Goal: Complete application form: Complete application form

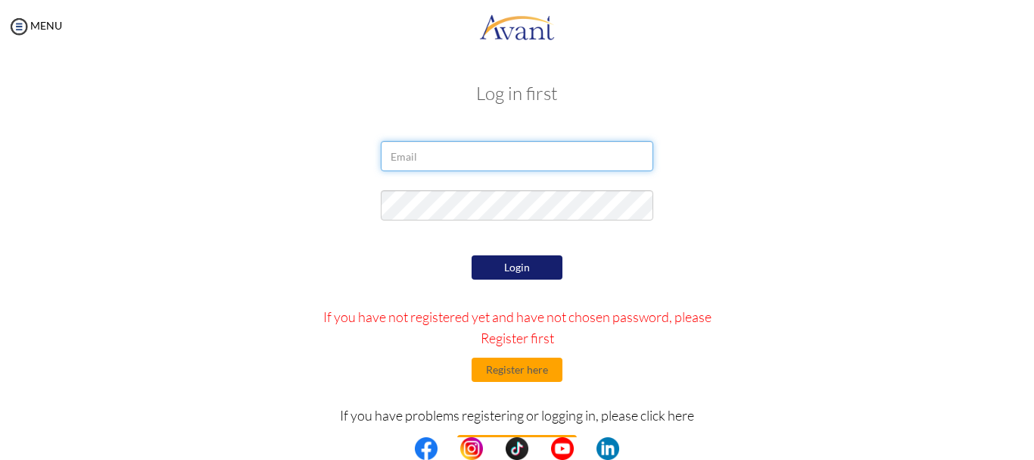
type input "[EMAIL_ADDRESS][DOMAIN_NAME]"
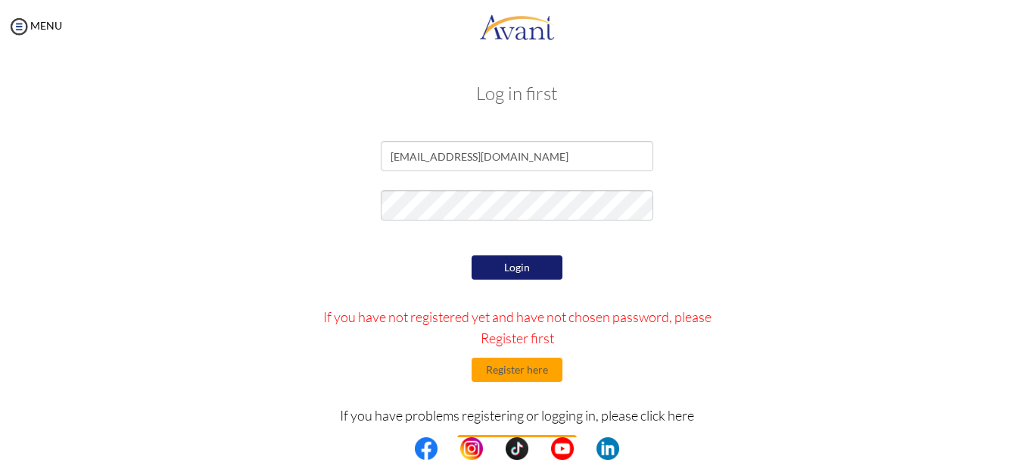
click at [510, 270] on button "Login" at bounding box center [517, 267] width 91 height 24
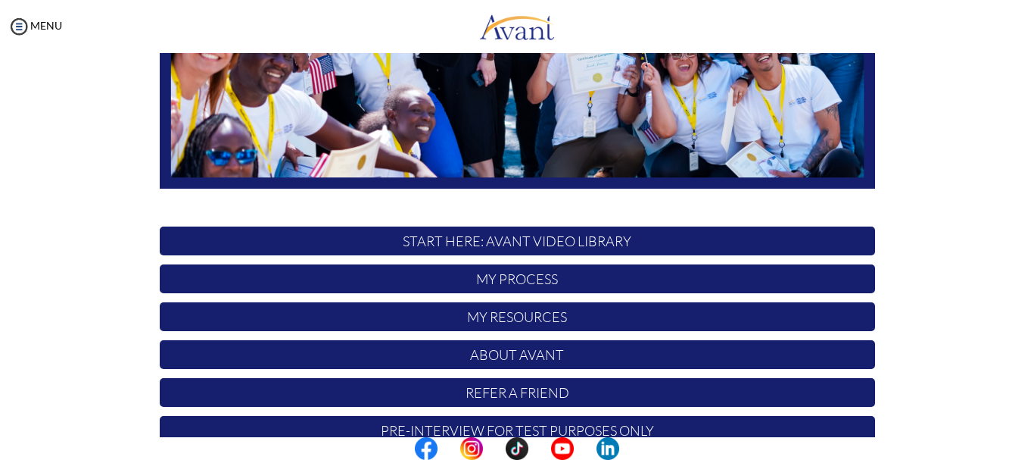
scroll to position [379, 0]
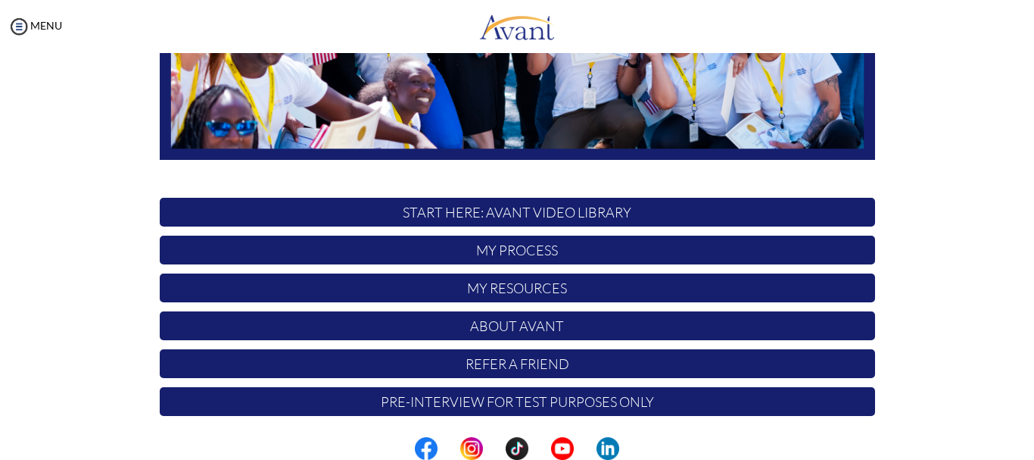
click at [516, 405] on p "Pre-Interview for test purposes only" at bounding box center [518, 401] width 716 height 29
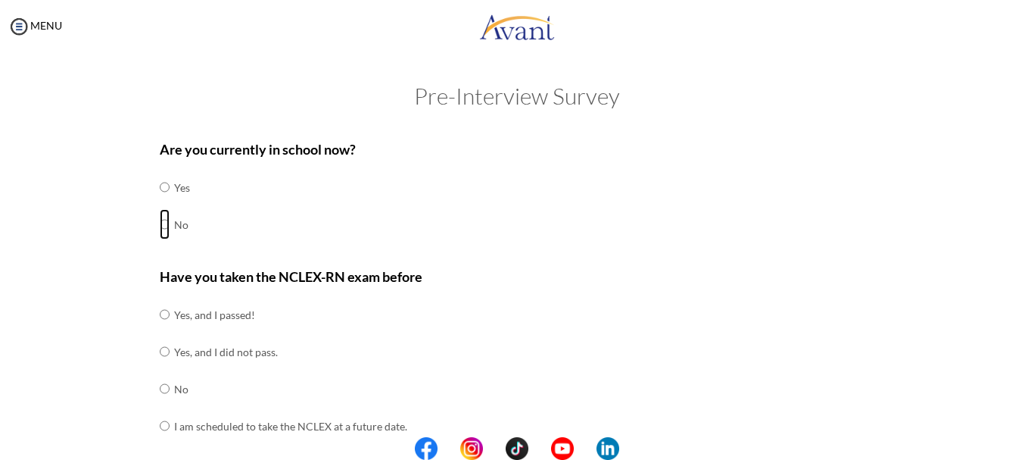
click at [160, 225] on input "radio" at bounding box center [165, 224] width 10 height 30
radio input "true"
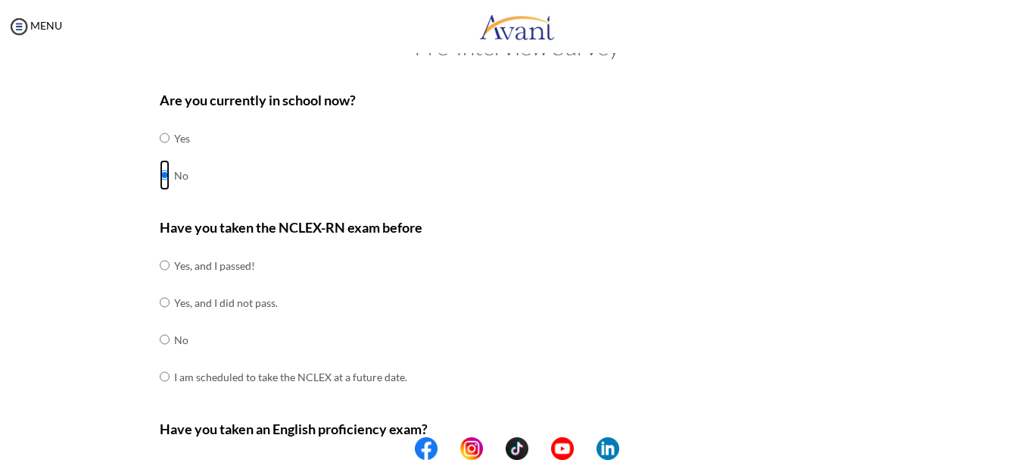
scroll to position [76, 0]
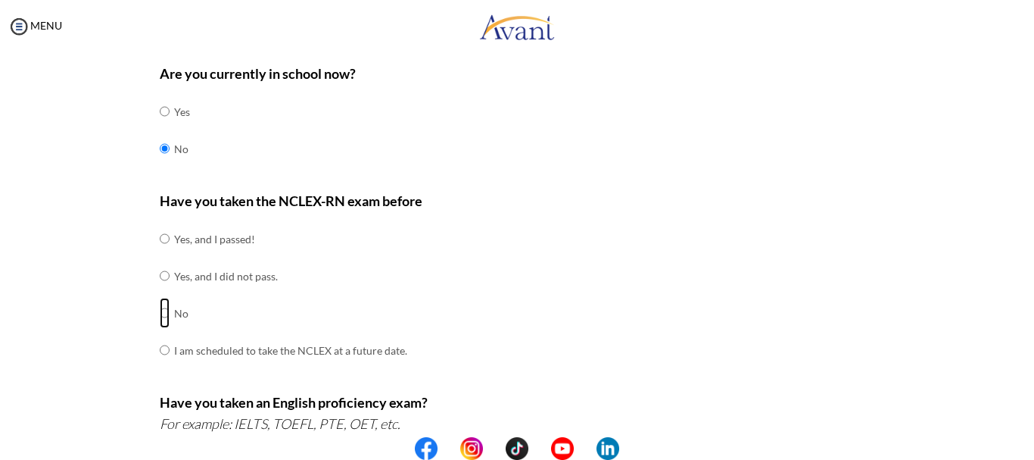
click at [160, 313] on input "radio" at bounding box center [165, 313] width 10 height 30
radio input "true"
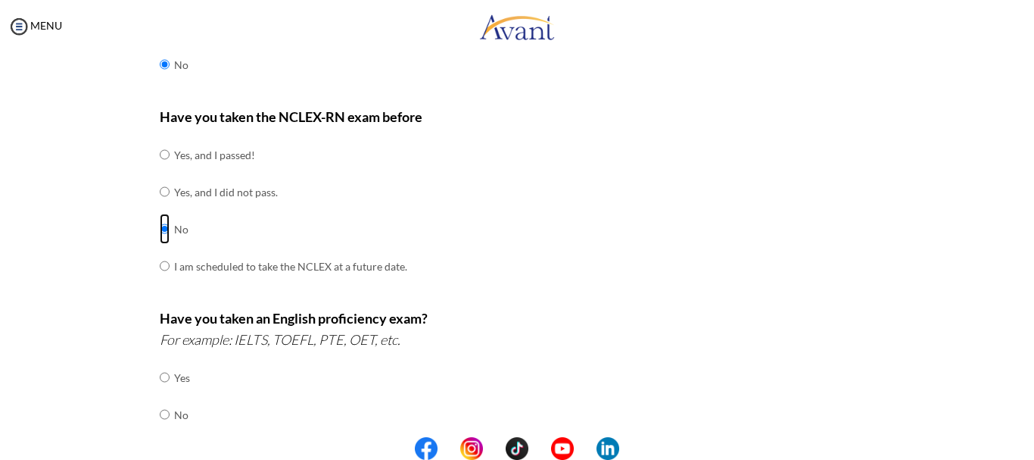
scroll to position [227, 0]
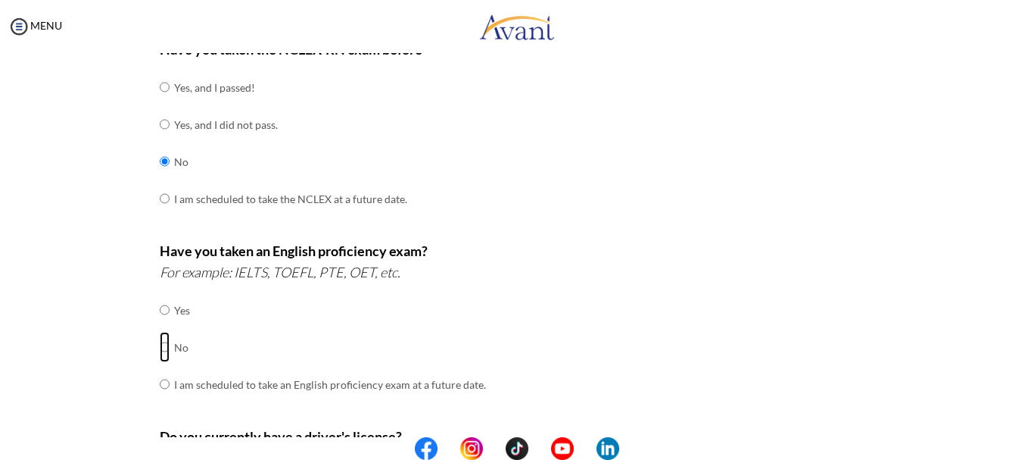
click at [160, 347] on input "radio" at bounding box center [165, 347] width 10 height 30
radio input "true"
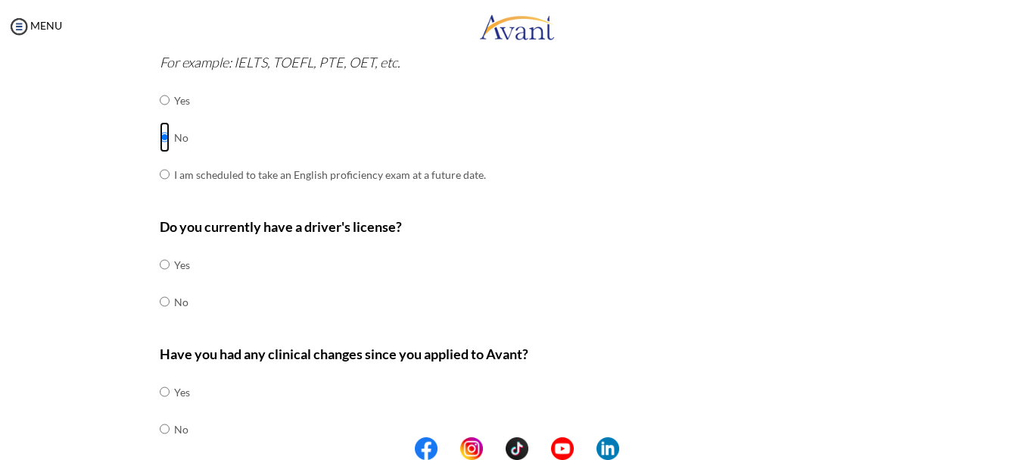
scroll to position [454, 0]
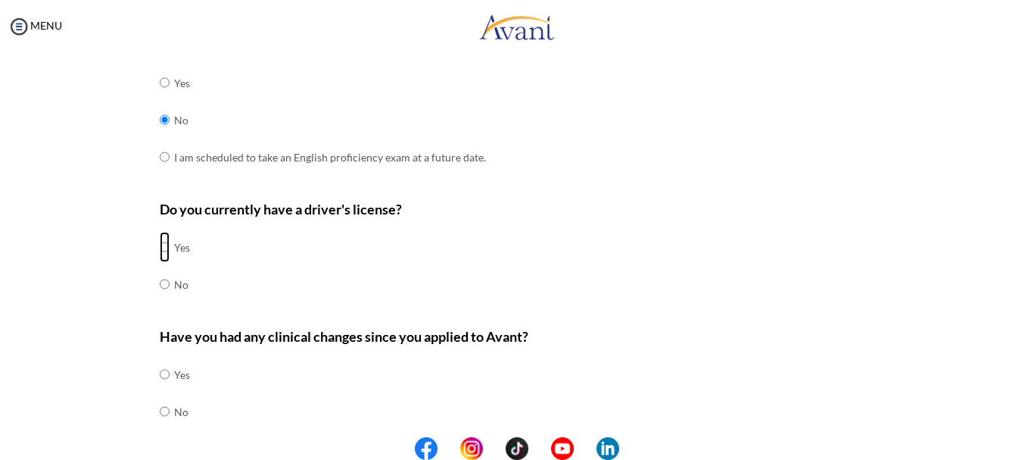
click at [160, 245] on input "radio" at bounding box center [165, 247] width 10 height 30
radio input "true"
click at [160, 412] on input "radio" at bounding box center [165, 411] width 10 height 30
radio input "true"
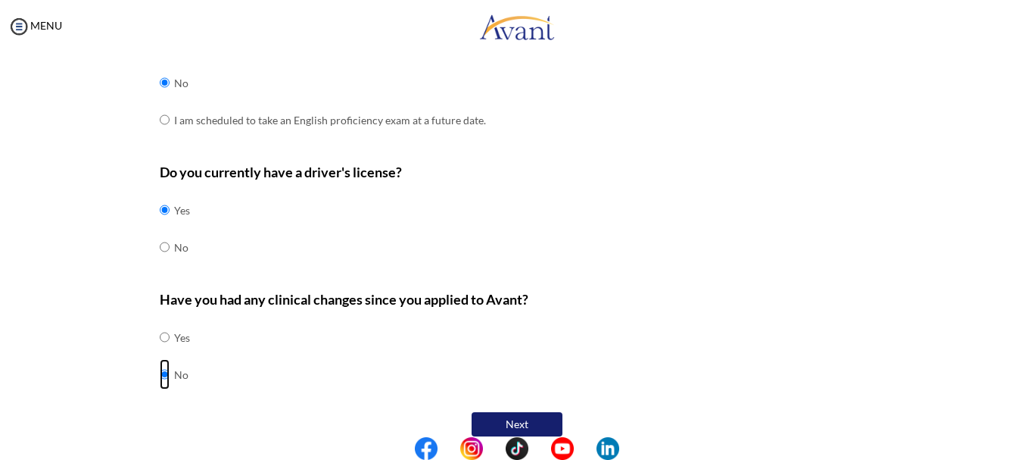
scroll to position [510, 0]
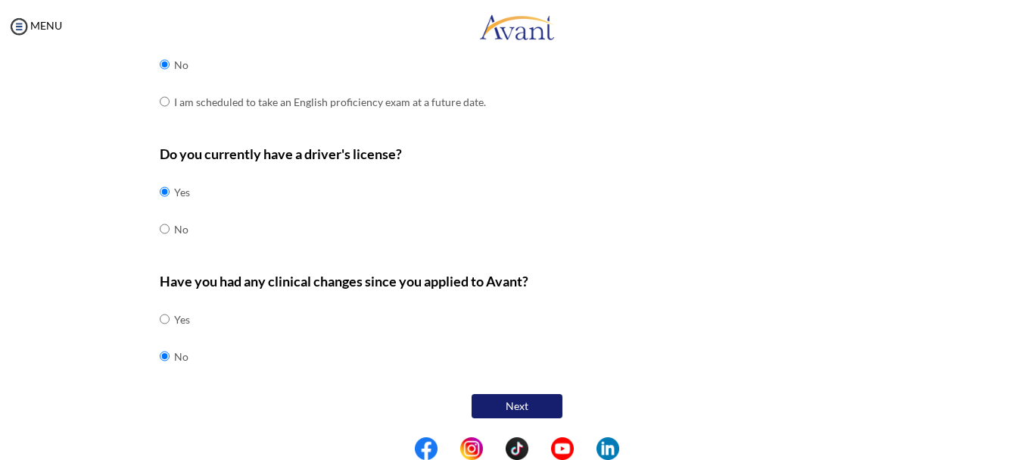
click at [509, 407] on button "Next" at bounding box center [517, 406] width 91 height 24
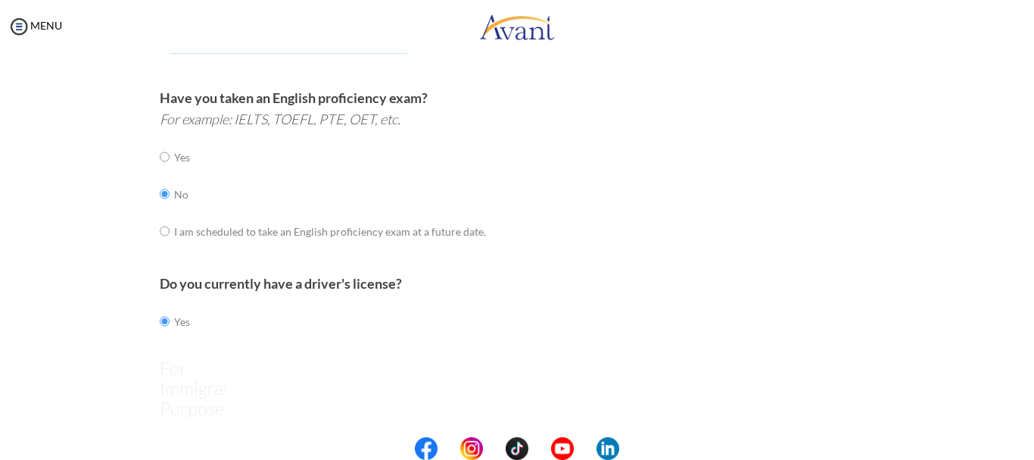
scroll to position [30, 0]
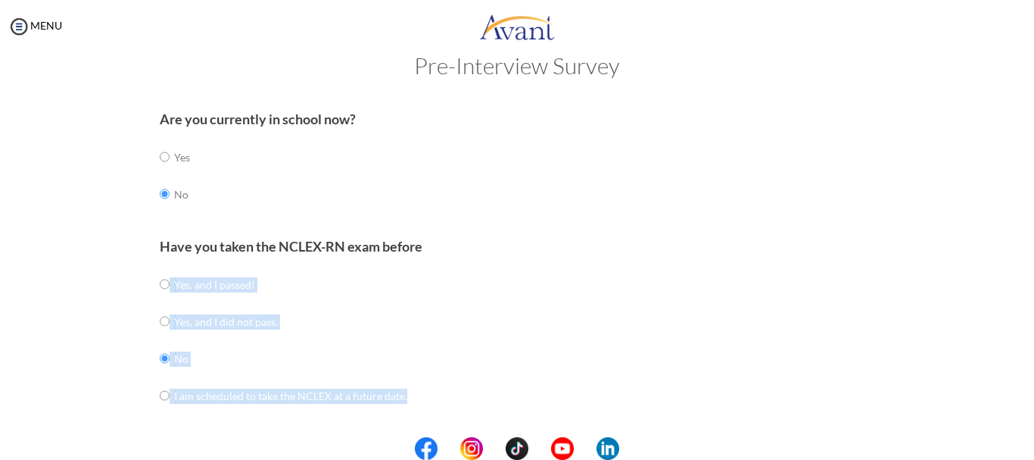
click at [509, 407] on form "Are you currently in school now? Yes No Have you taken the NCLEX-RN exam before…" at bounding box center [518, 436] width 716 height 671
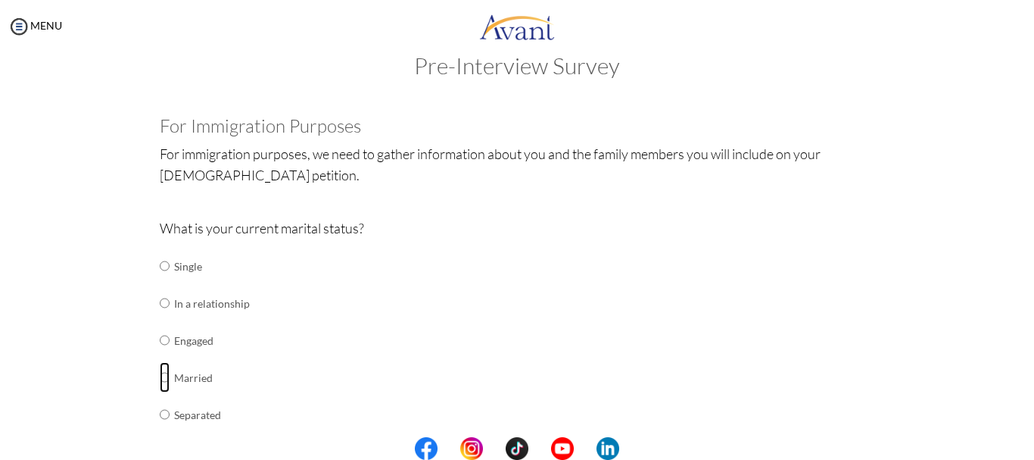
click at [160, 378] on input "radio" at bounding box center [165, 377] width 10 height 30
radio input "true"
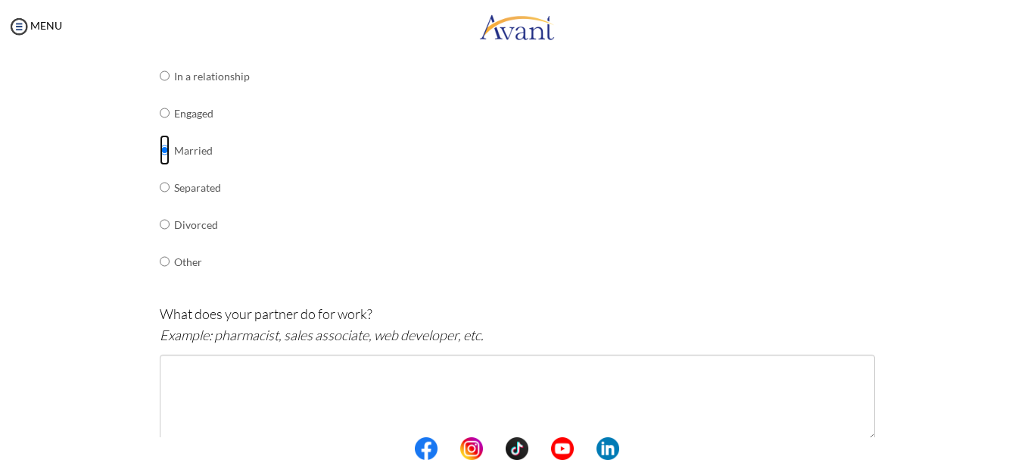
scroll to position [333, 0]
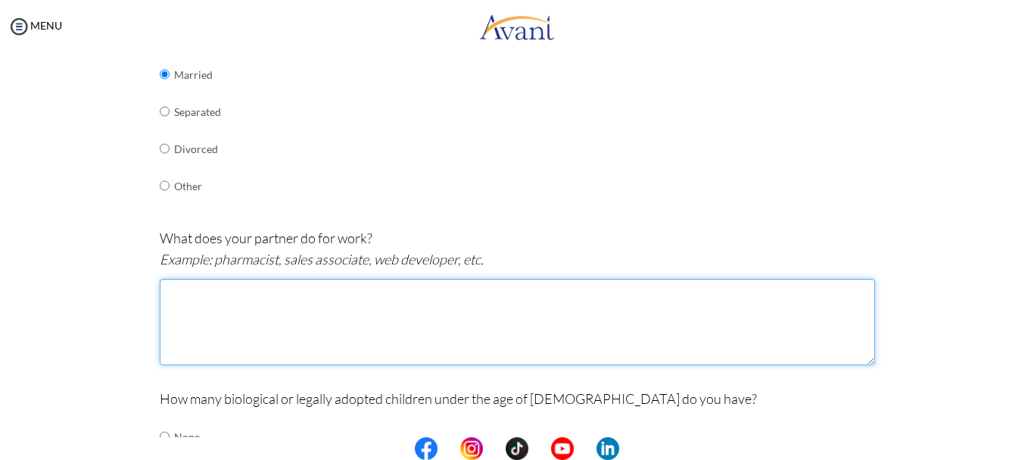
click at [171, 306] on textarea at bounding box center [518, 322] width 716 height 86
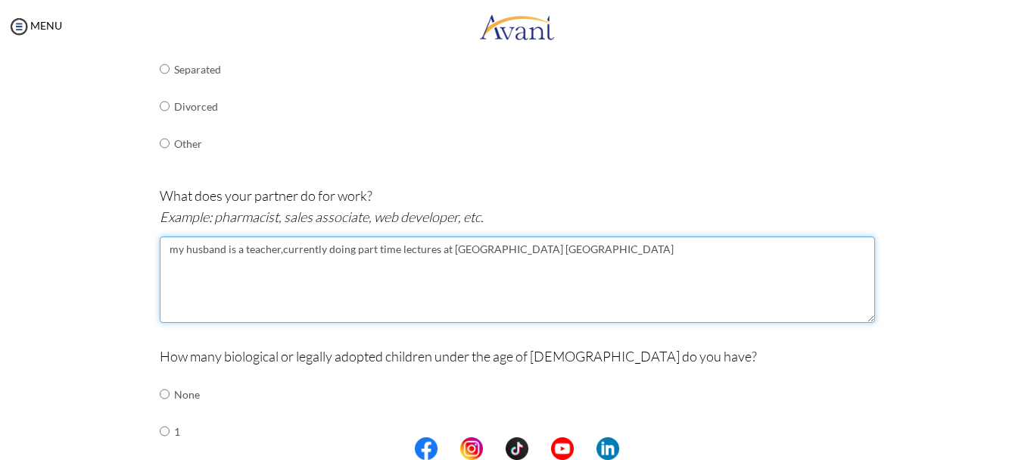
scroll to position [409, 0]
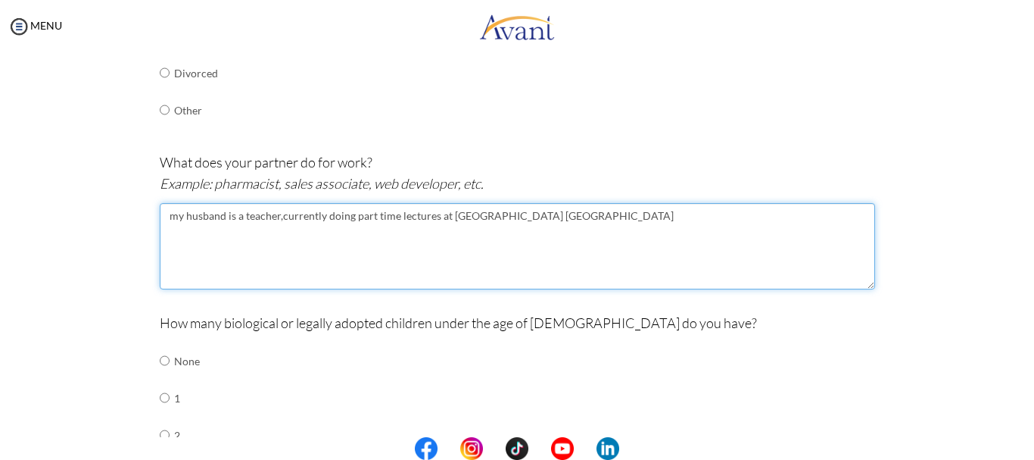
click at [170, 217] on textarea "my husband is a teacher,currently doing part time lectures at [GEOGRAPHIC_DATA]…" at bounding box center [518, 246] width 716 height 86
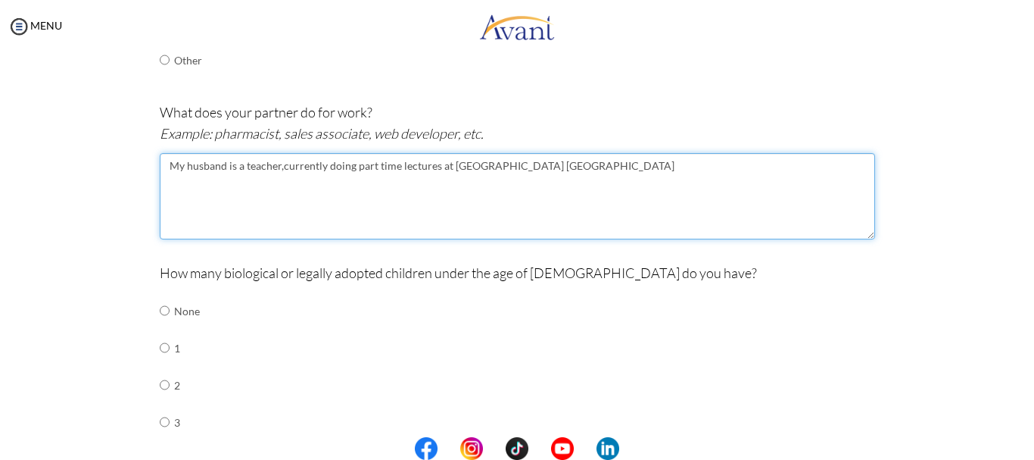
scroll to position [485, 0]
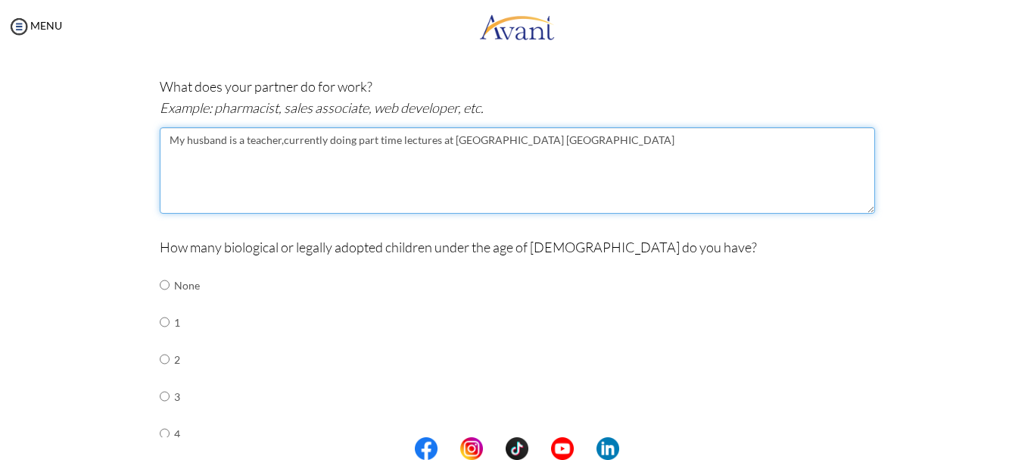
type textarea "My husband is a teacher,currently doing part time lectures at [GEOGRAPHIC_DATA]…"
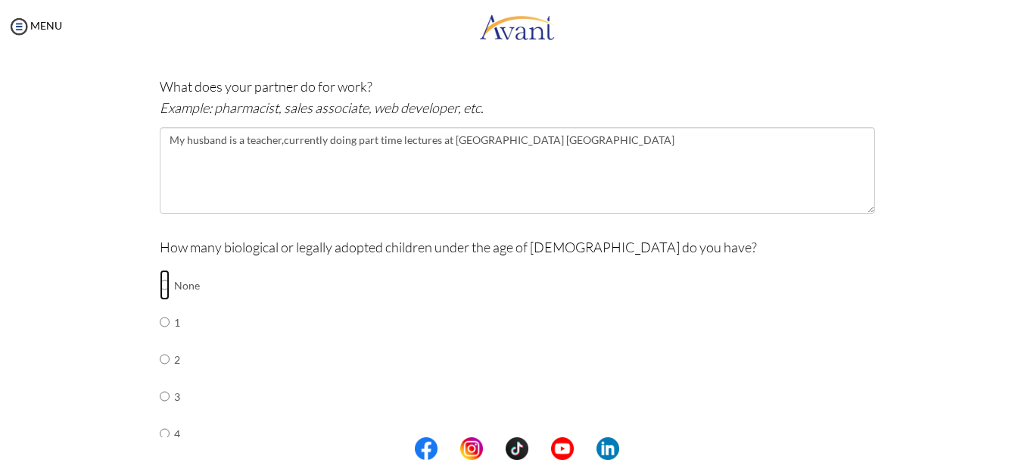
click at [160, 285] on input "radio" at bounding box center [165, 285] width 10 height 30
radio input "true"
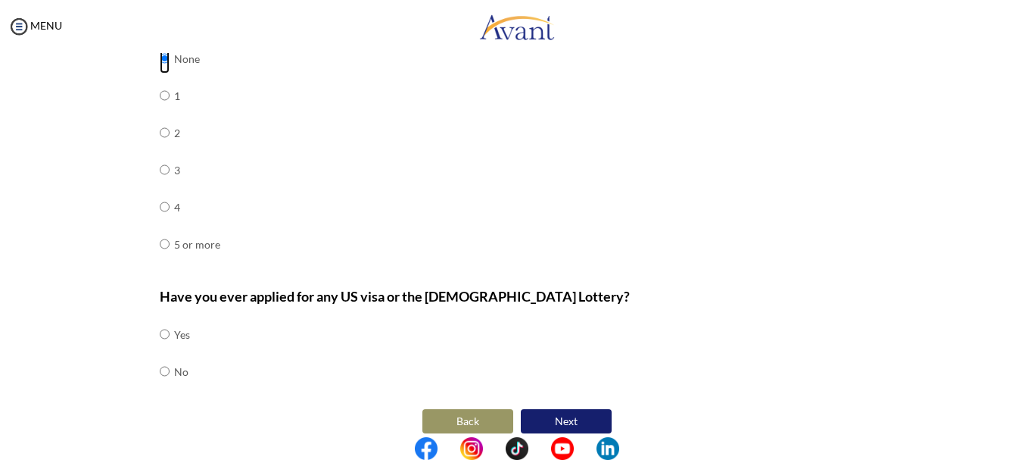
scroll to position [712, 0]
click at [160, 334] on input "radio" at bounding box center [165, 333] width 10 height 30
radio input "true"
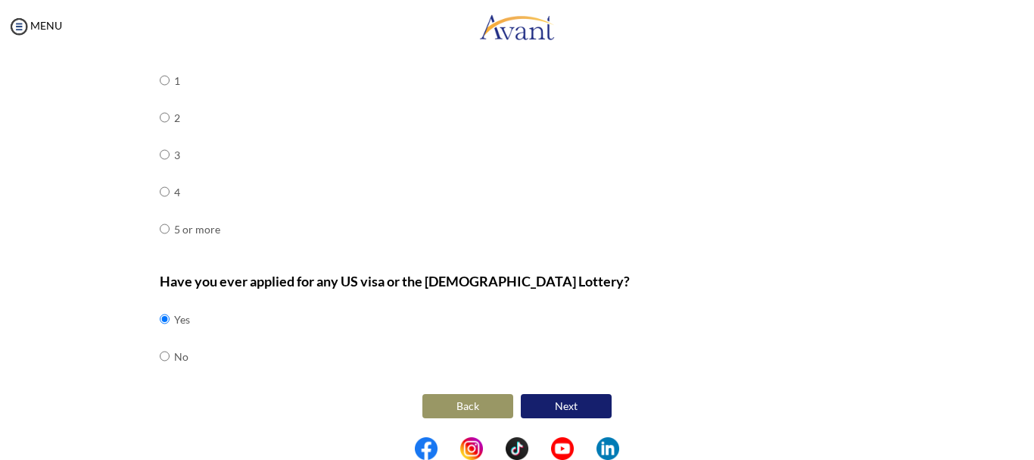
click at [559, 402] on button "Next" at bounding box center [566, 406] width 91 height 24
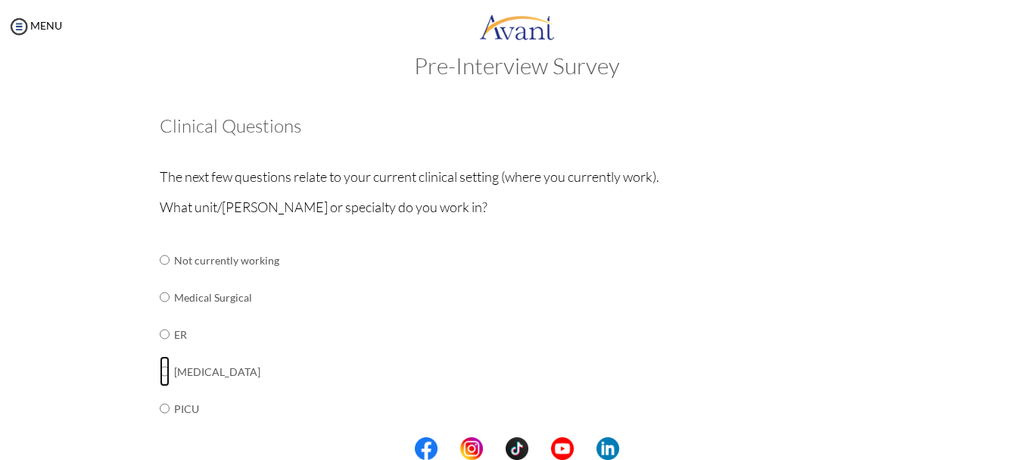
click at [160, 372] on input "radio" at bounding box center [165, 371] width 10 height 30
radio input "true"
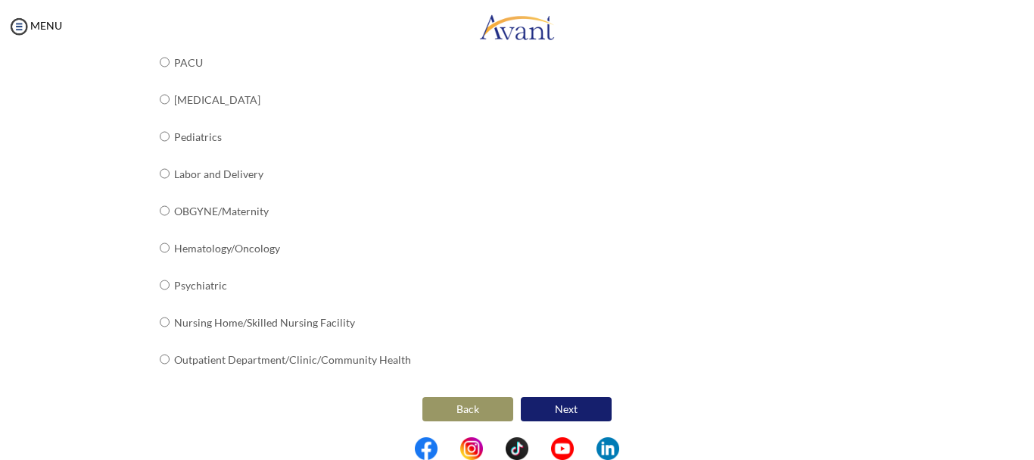
scroll to position [639, 0]
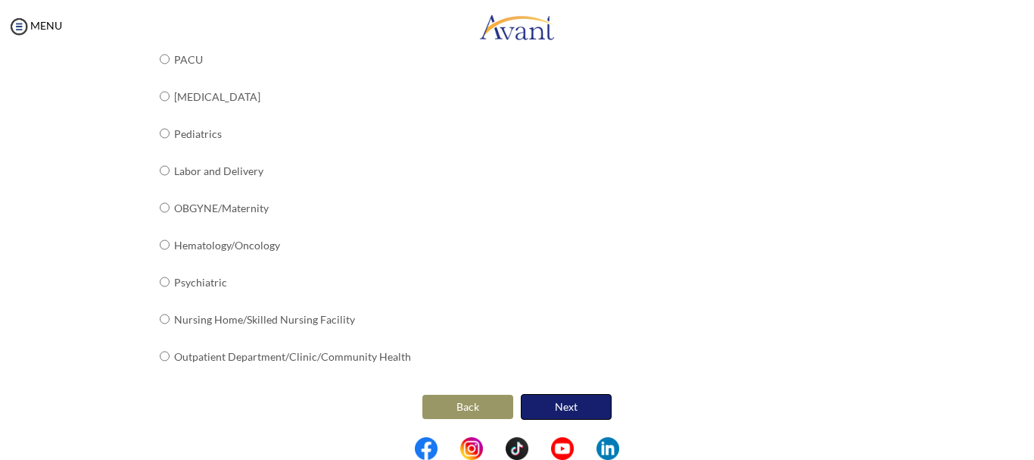
click at [563, 406] on button "Next" at bounding box center [566, 407] width 91 height 26
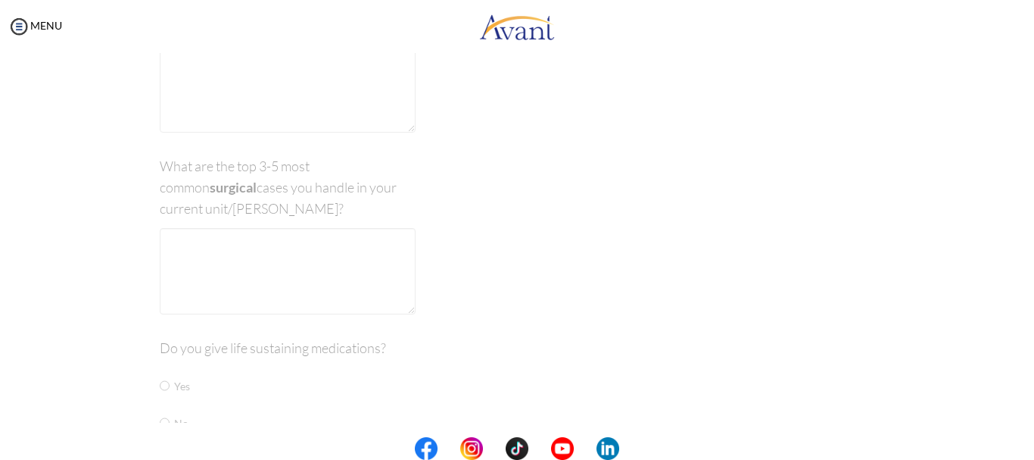
scroll to position [30, 0]
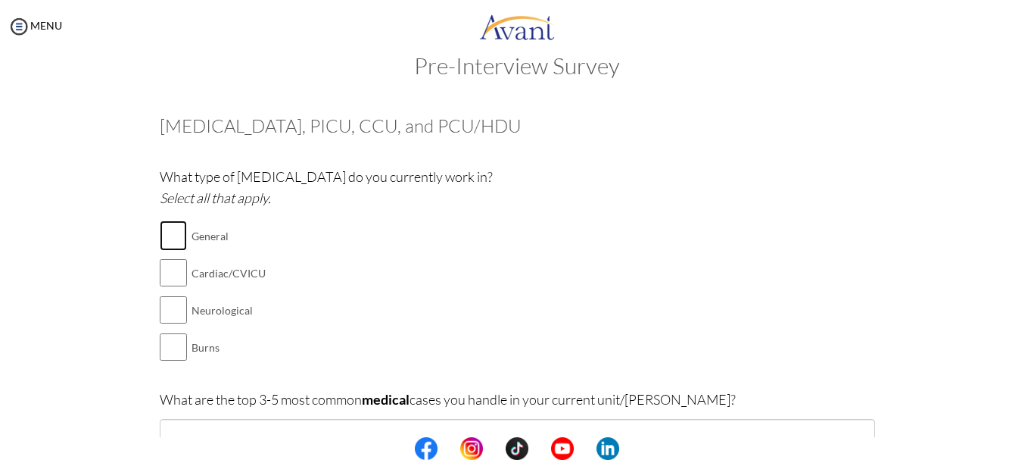
click at [165, 234] on input "checkbox" at bounding box center [173, 235] width 27 height 30
checkbox input "true"
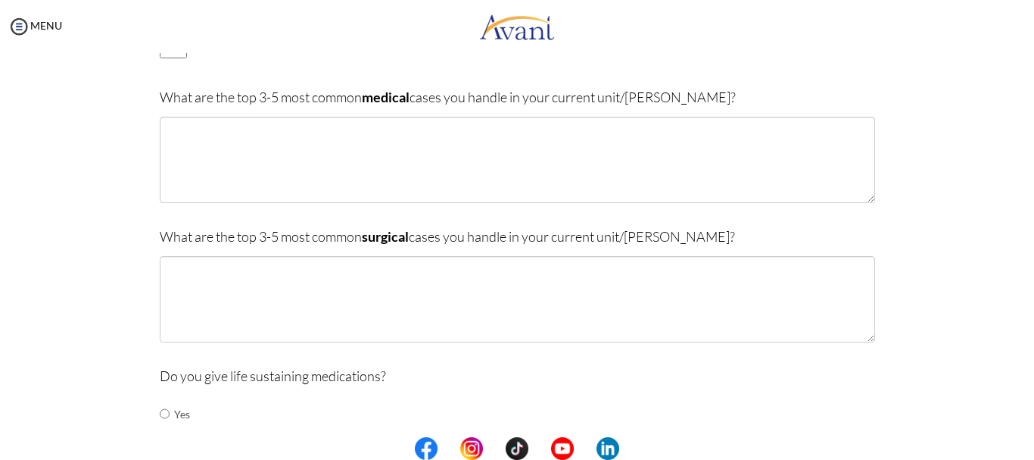
scroll to position [333, 0]
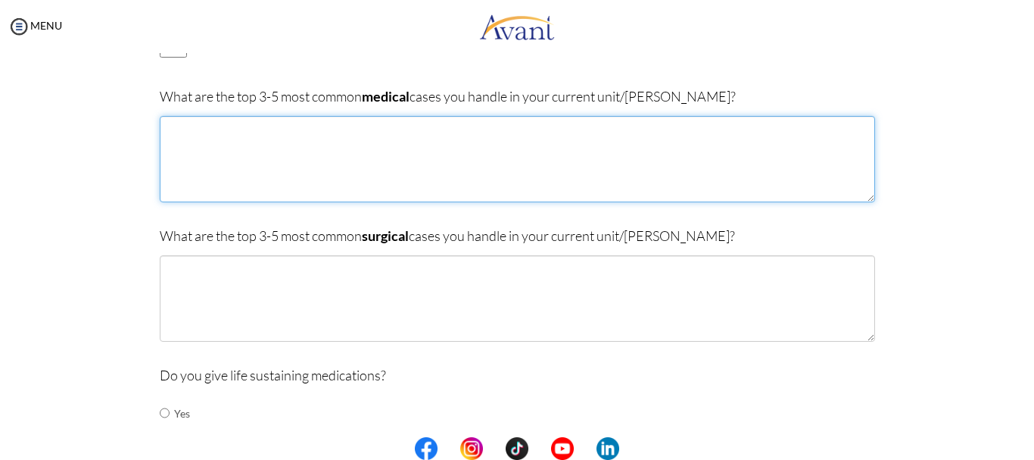
click at [182, 133] on textarea at bounding box center [518, 159] width 716 height 86
type textarea "D"
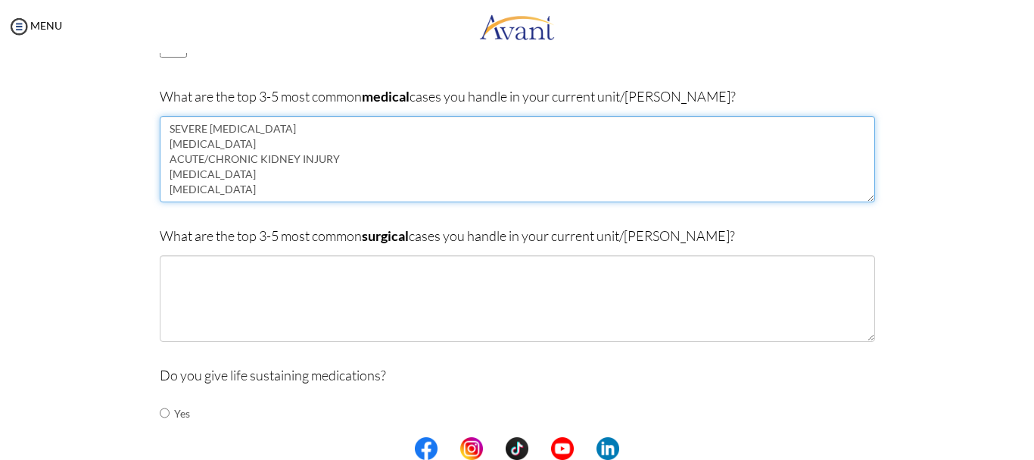
click at [293, 142] on textarea "SEVERE [MEDICAL_DATA] [MEDICAL_DATA] ACUTE/CHRONIC KIDNEY INJURY [MEDICAL_DATA]…" at bounding box center [518, 159] width 716 height 86
type textarea "SEVERE [MEDICAL_DATA] [MEDICAL_DATA] ACUTE/CHRONIC KIDNEY INJURY [MEDICAL_DATA]…"
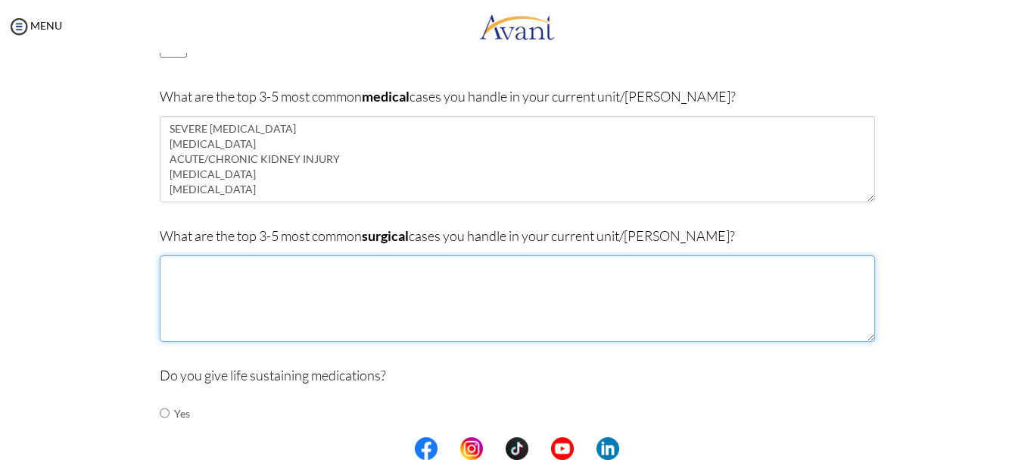
click at [186, 276] on textarea at bounding box center [518, 298] width 716 height 86
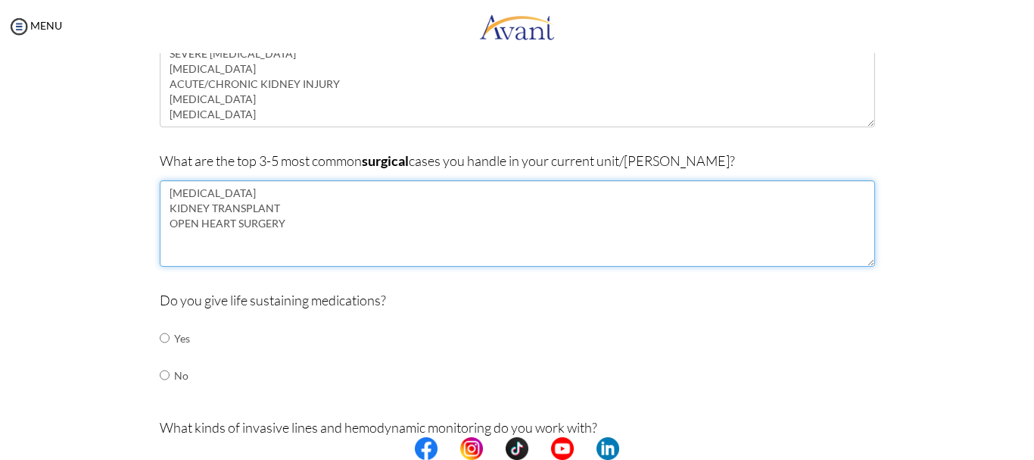
scroll to position [485, 0]
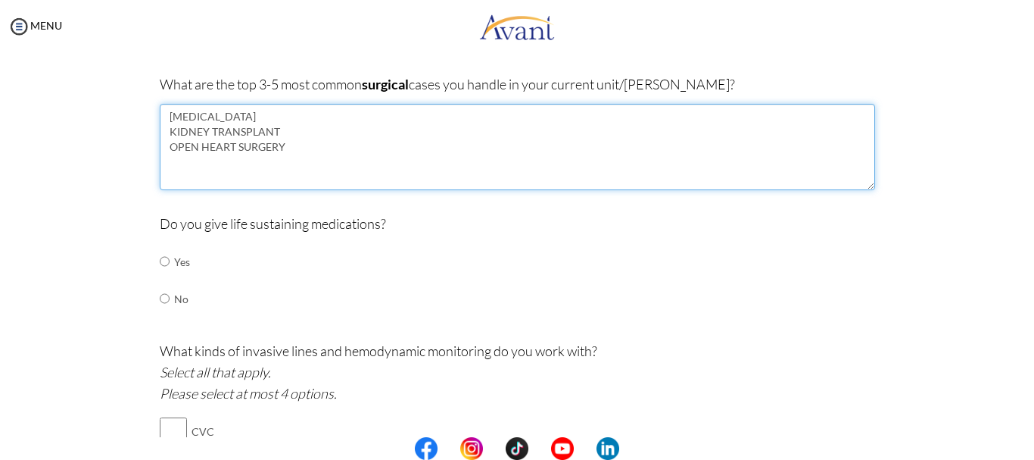
type textarea "[MEDICAL_DATA] KIDNEY TRANSPLANT OPEN HEART SURGERY"
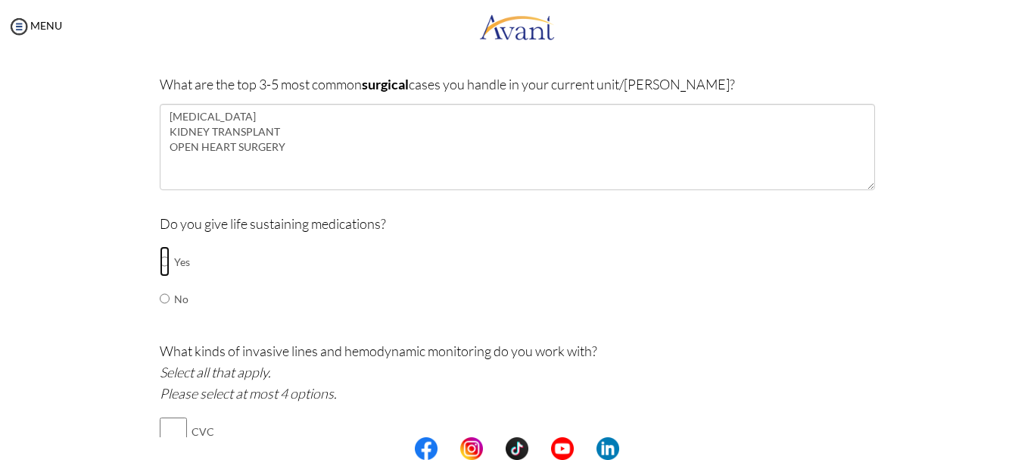
click at [161, 261] on input "radio" at bounding box center [165, 261] width 10 height 30
radio input "true"
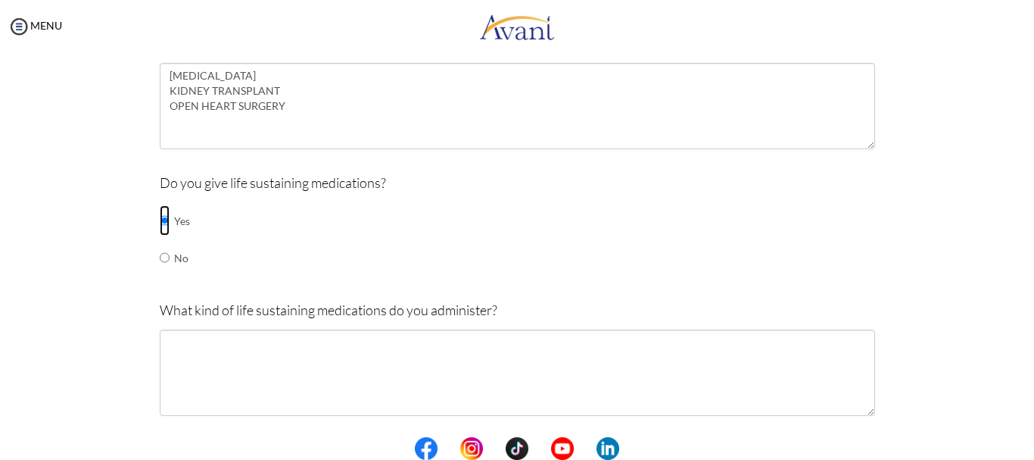
scroll to position [636, 0]
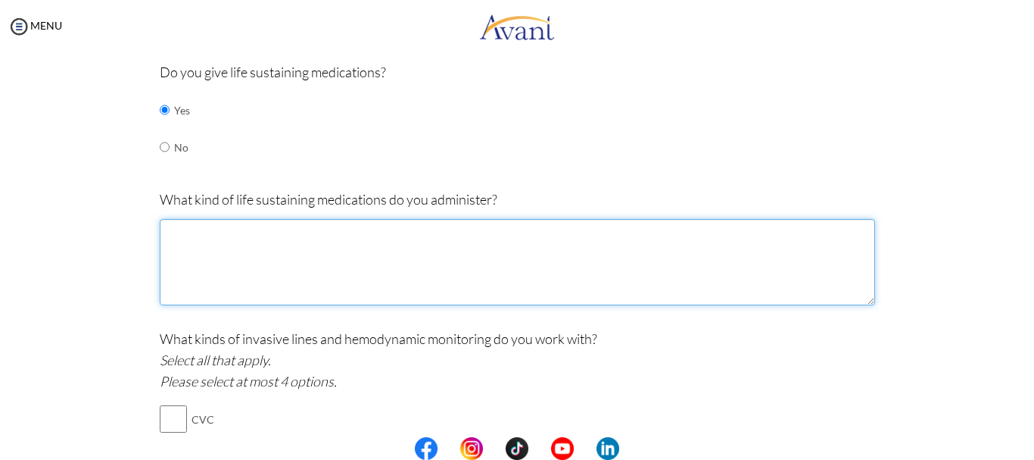
click at [173, 234] on textarea at bounding box center [518, 262] width 716 height 86
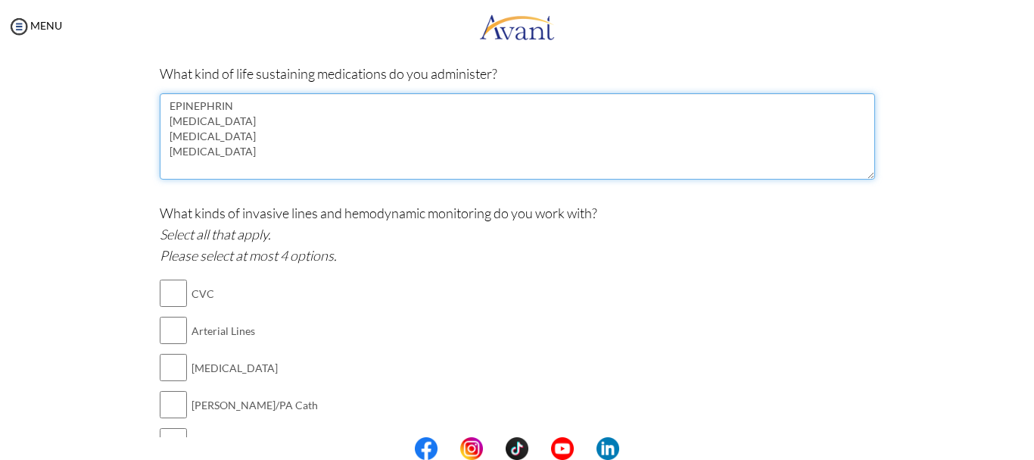
scroll to position [787, 0]
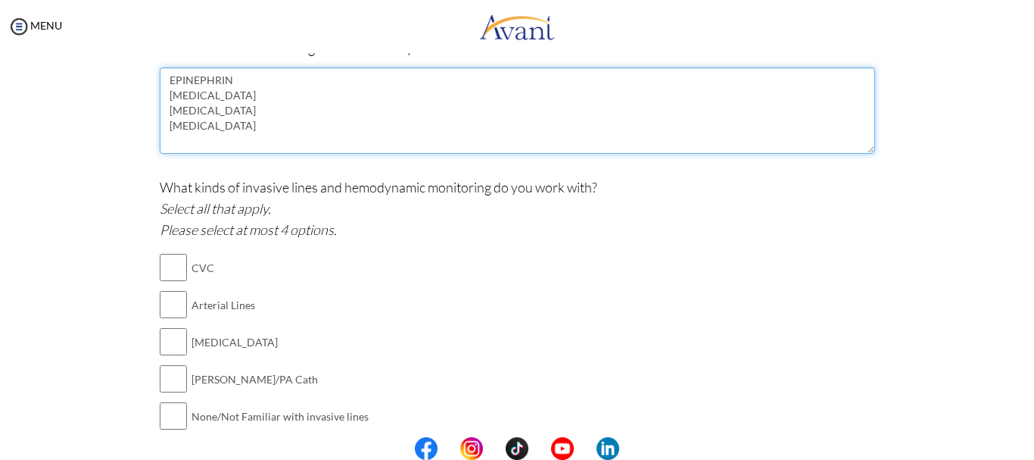
type textarea "EPINEPHRIN [MEDICAL_DATA] [MEDICAL_DATA] [MEDICAL_DATA]"
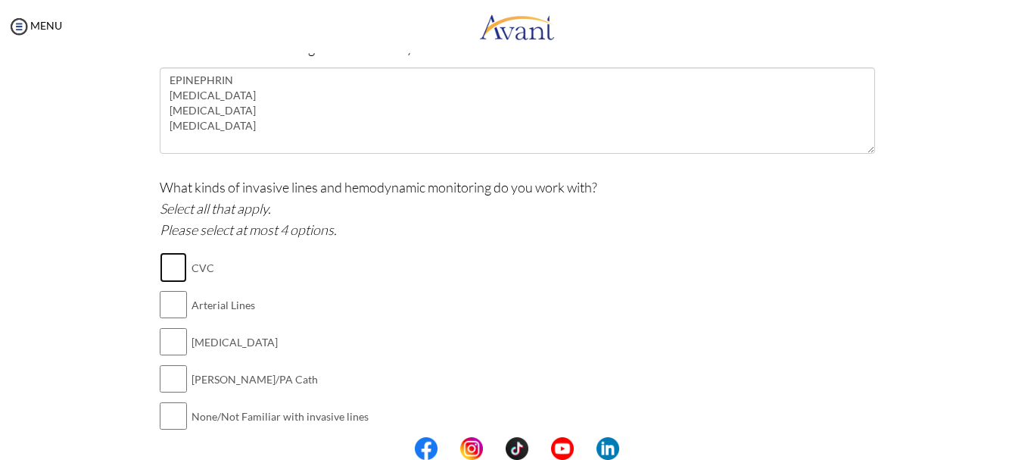
click at [168, 268] on input "checkbox" at bounding box center [173, 267] width 27 height 30
checkbox input "true"
click at [165, 309] on input "checkbox" at bounding box center [173, 304] width 27 height 30
checkbox input "true"
click at [163, 348] on input "checkbox" at bounding box center [173, 341] width 27 height 30
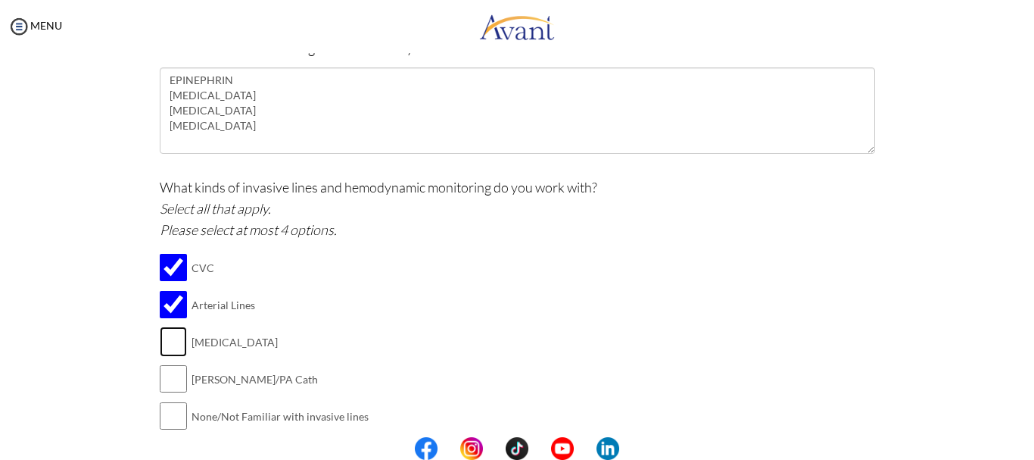
checkbox input "true"
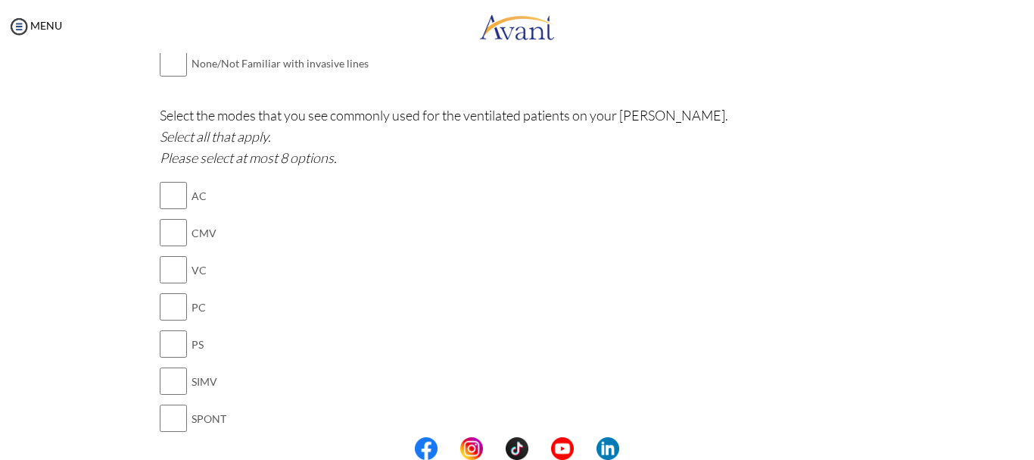
scroll to position [1166, 0]
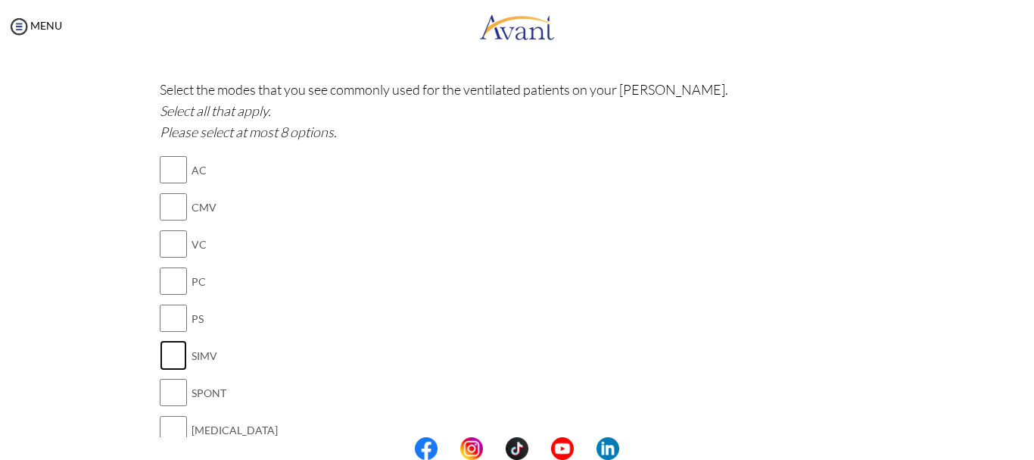
click at [167, 360] on input "checkbox" at bounding box center [173, 355] width 27 height 30
checkbox input "true"
click at [170, 391] on input "checkbox" at bounding box center [173, 392] width 27 height 30
checkbox input "true"
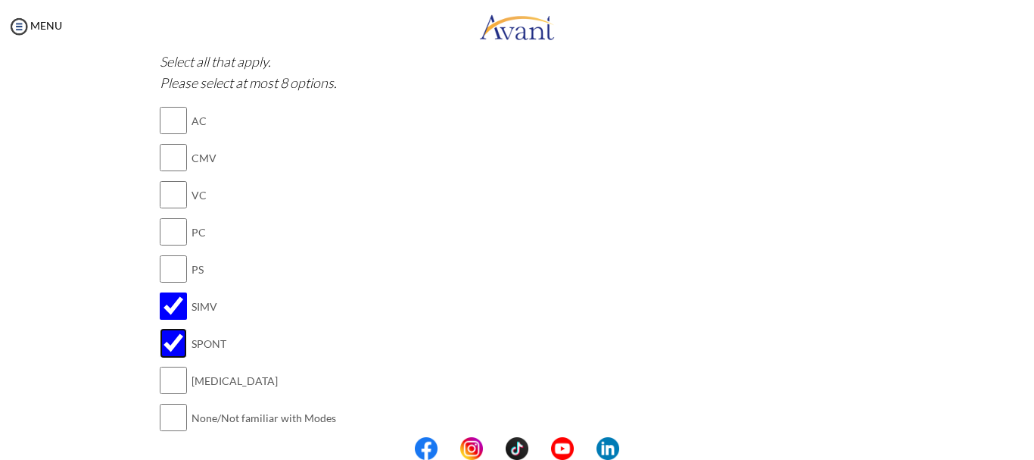
scroll to position [1242, 0]
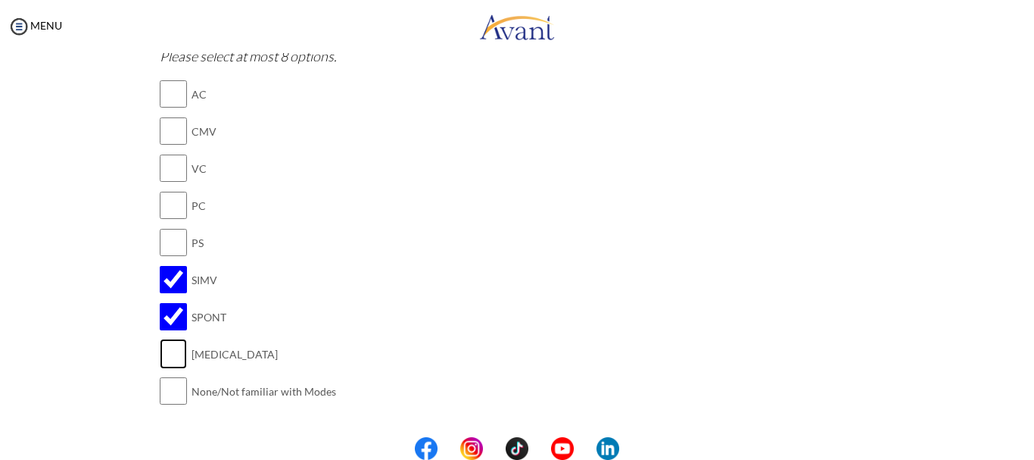
click at [166, 355] on input "checkbox" at bounding box center [173, 353] width 27 height 30
checkbox input "true"
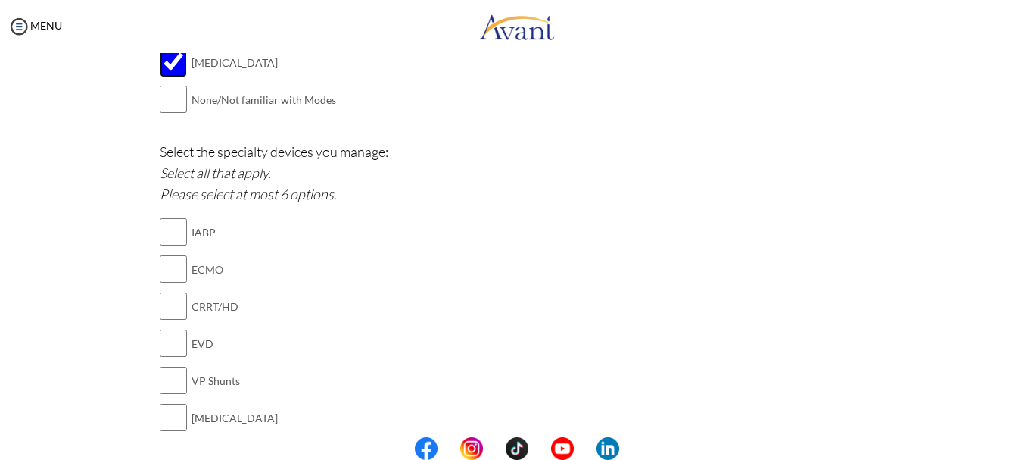
scroll to position [1545, 0]
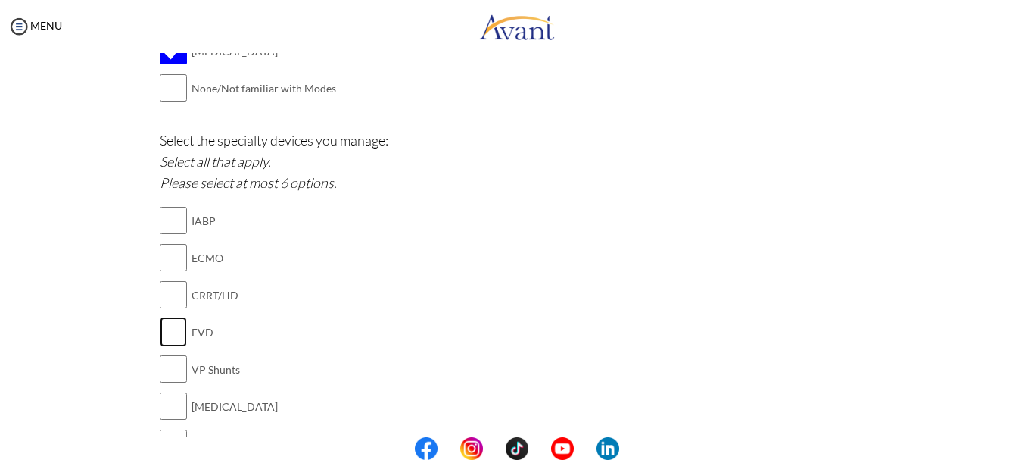
click at [167, 332] on input "checkbox" at bounding box center [173, 331] width 27 height 30
checkbox input "true"
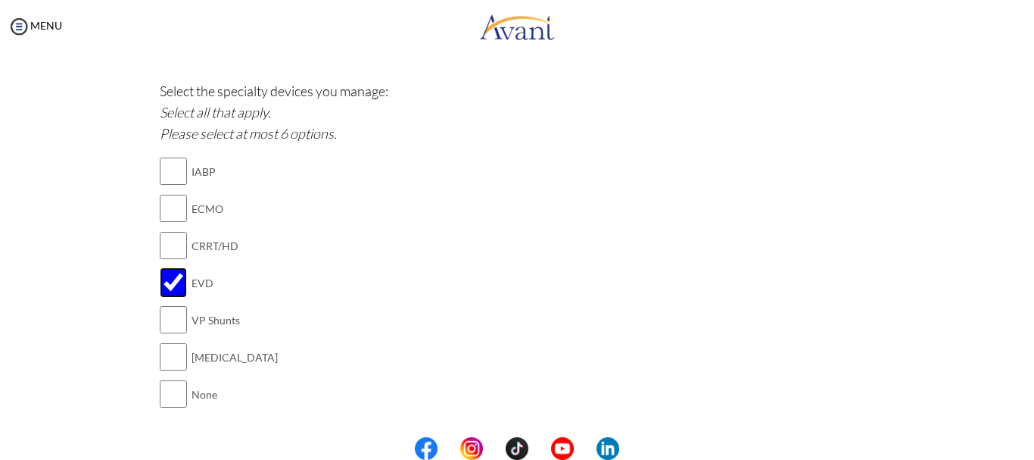
scroll to position [1620, 0]
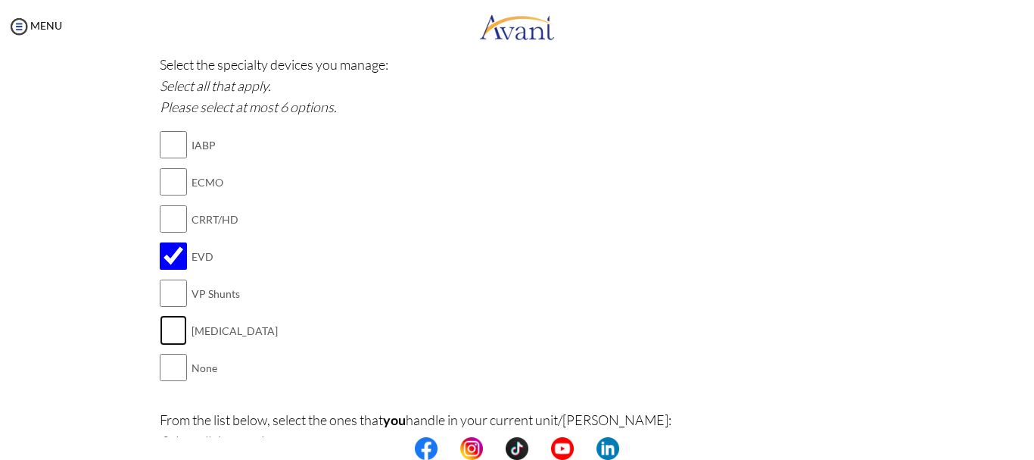
click at [169, 326] on input "checkbox" at bounding box center [173, 330] width 27 height 30
checkbox input "true"
click at [168, 292] on input "checkbox" at bounding box center [173, 293] width 27 height 30
checkbox input "true"
click at [167, 220] on input "checkbox" at bounding box center [173, 219] width 27 height 30
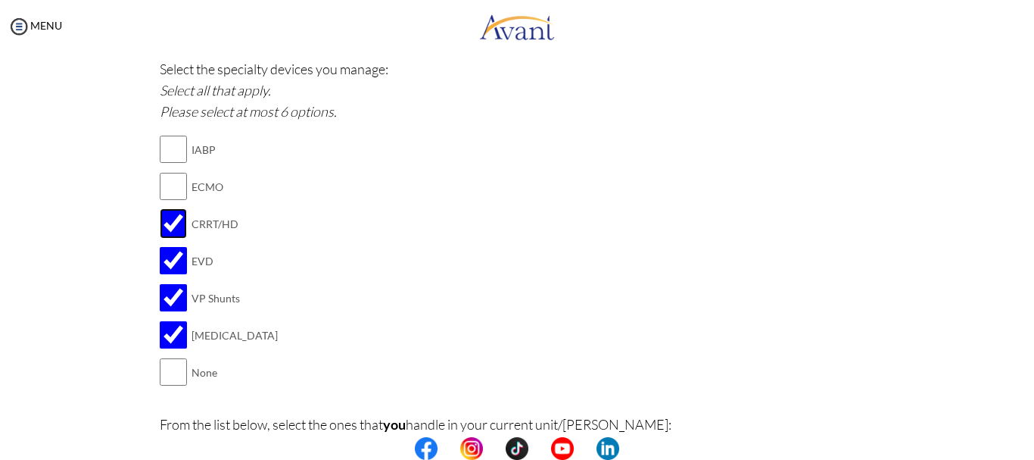
scroll to position [1545, 0]
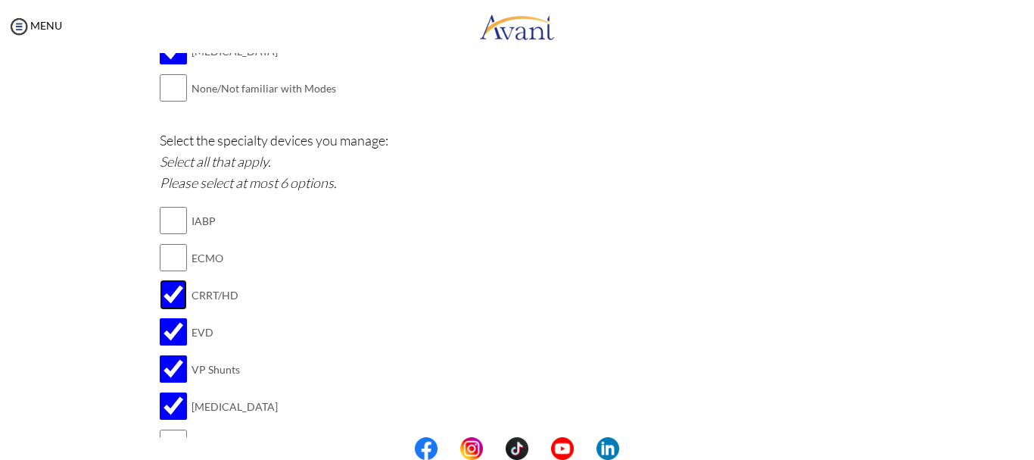
click at [164, 297] on input "checkbox" at bounding box center [173, 294] width 27 height 30
click at [164, 295] on input "checkbox" at bounding box center [173, 294] width 27 height 30
checkbox input "true"
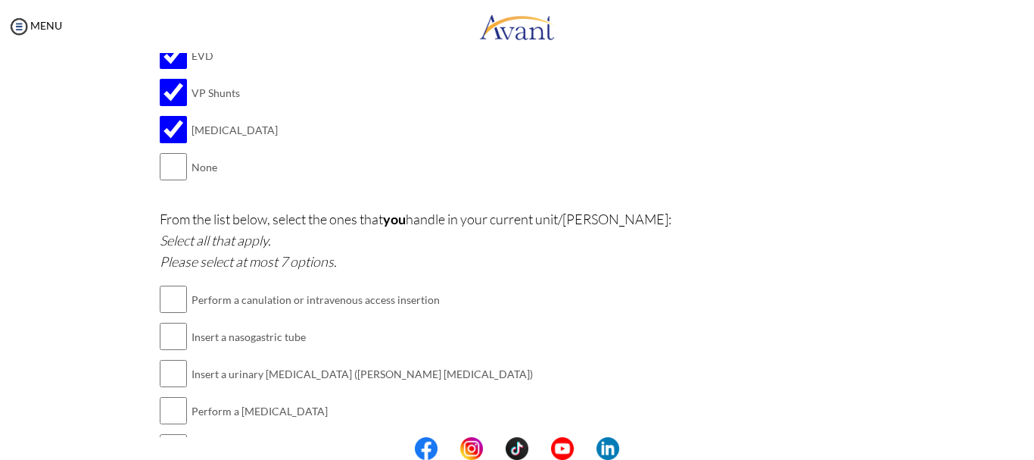
scroll to position [1847, 0]
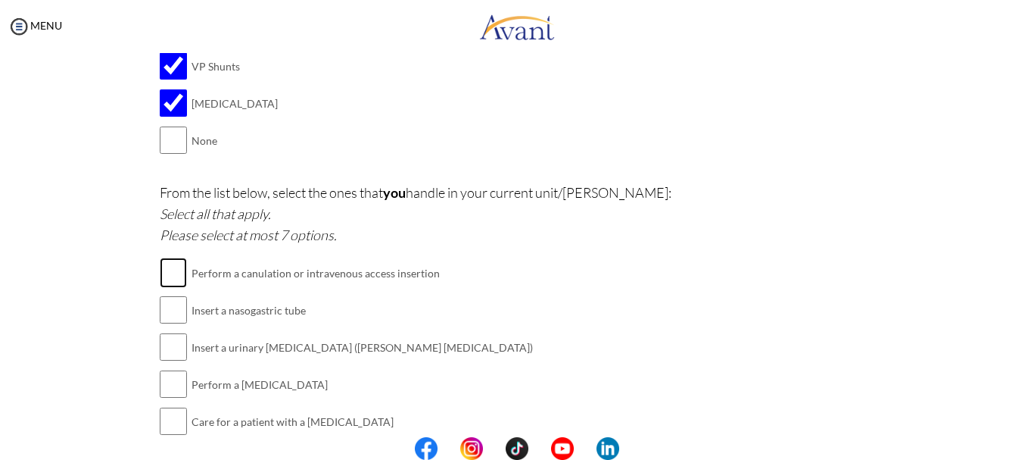
click at [170, 274] on input "checkbox" at bounding box center [173, 272] width 27 height 30
checkbox input "true"
click at [162, 307] on input "checkbox" at bounding box center [173, 310] width 27 height 30
checkbox input "true"
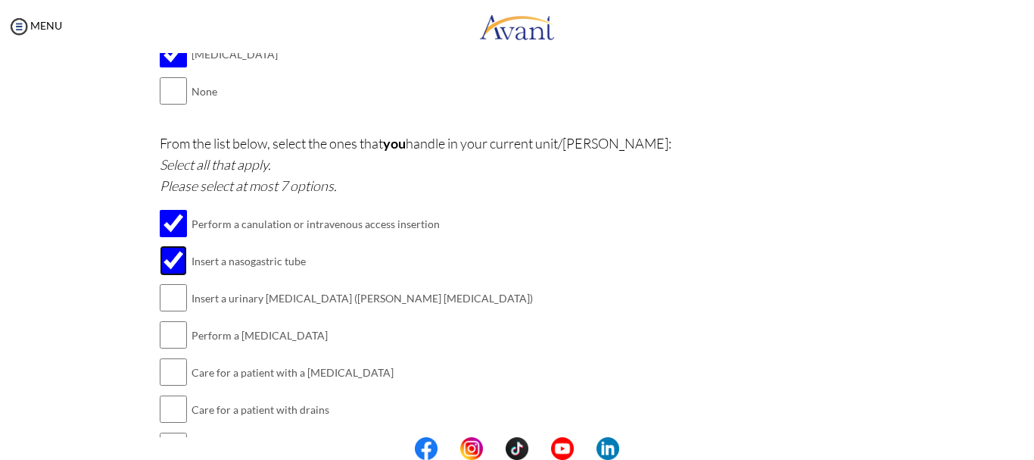
scroll to position [1923, 0]
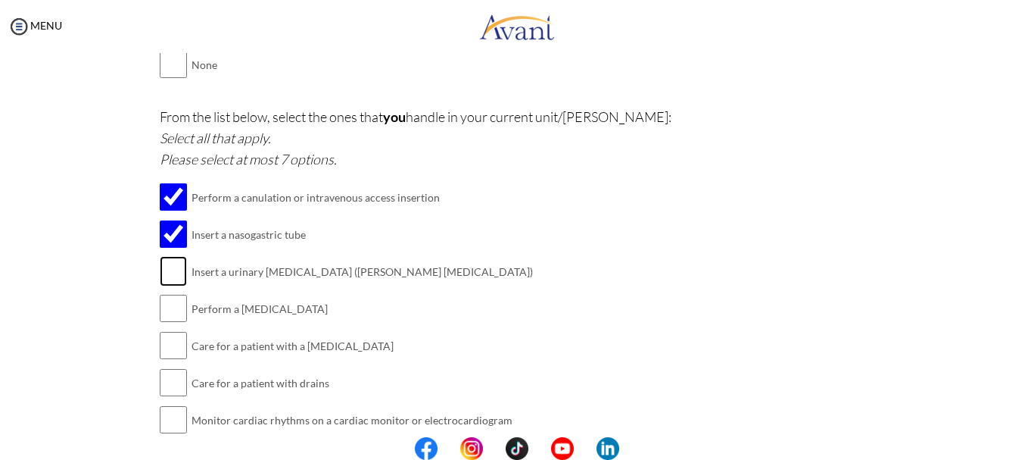
click at [171, 273] on input "checkbox" at bounding box center [173, 271] width 27 height 30
checkbox input "true"
click at [173, 313] on input "checkbox" at bounding box center [173, 308] width 27 height 30
checkbox input "true"
click at [170, 348] on input "checkbox" at bounding box center [173, 345] width 27 height 30
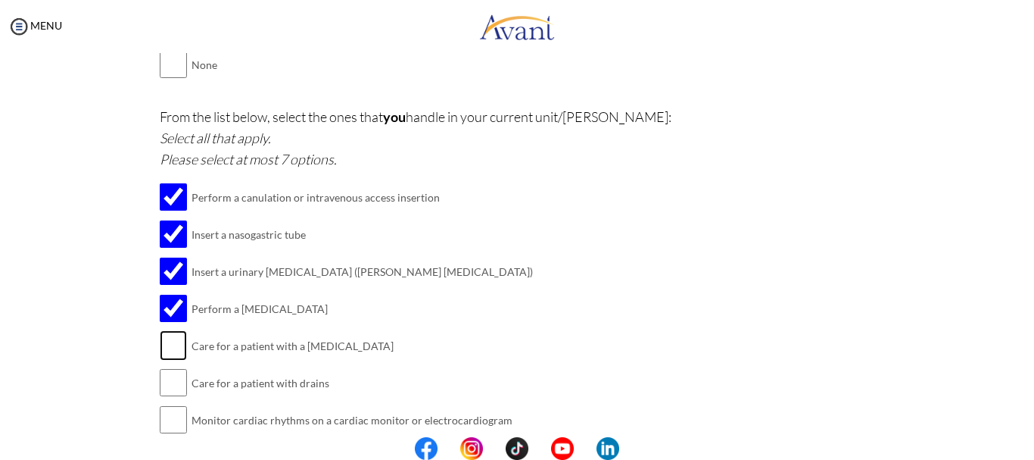
checkbox input "true"
click at [167, 384] on input "checkbox" at bounding box center [173, 382] width 27 height 30
checkbox input "true"
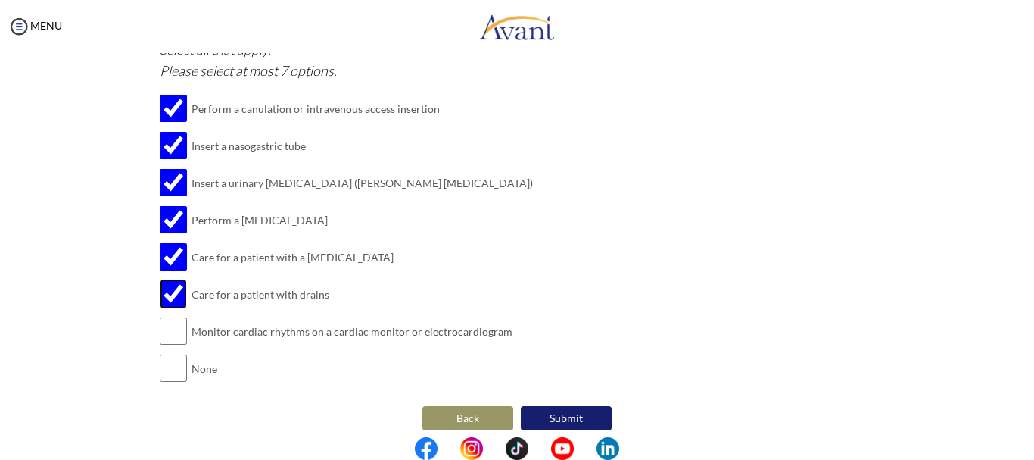
scroll to position [2024, 0]
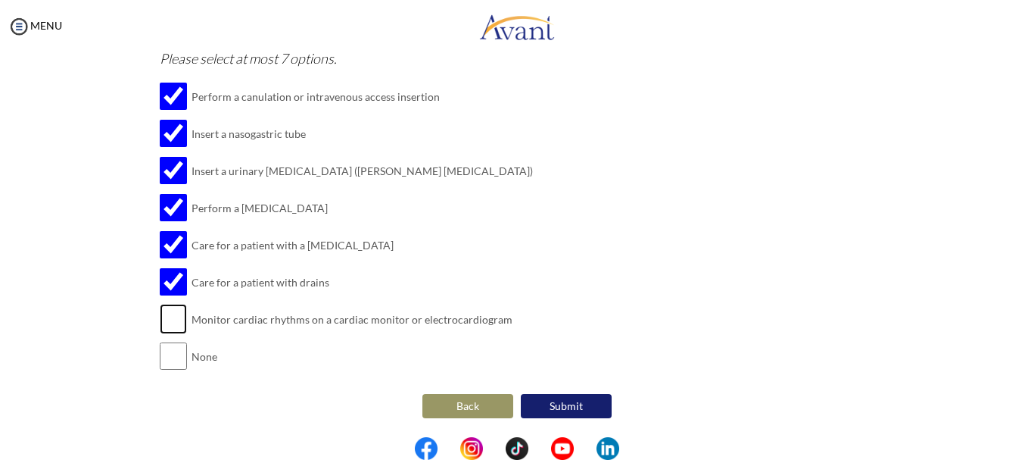
click at [164, 322] on input "checkbox" at bounding box center [173, 319] width 27 height 30
click at [164, 321] on input "checkbox" at bounding box center [173, 319] width 27 height 30
click at [168, 326] on input "checkbox" at bounding box center [173, 319] width 27 height 30
checkbox input "true"
click at [566, 407] on button "Submit" at bounding box center [566, 406] width 91 height 24
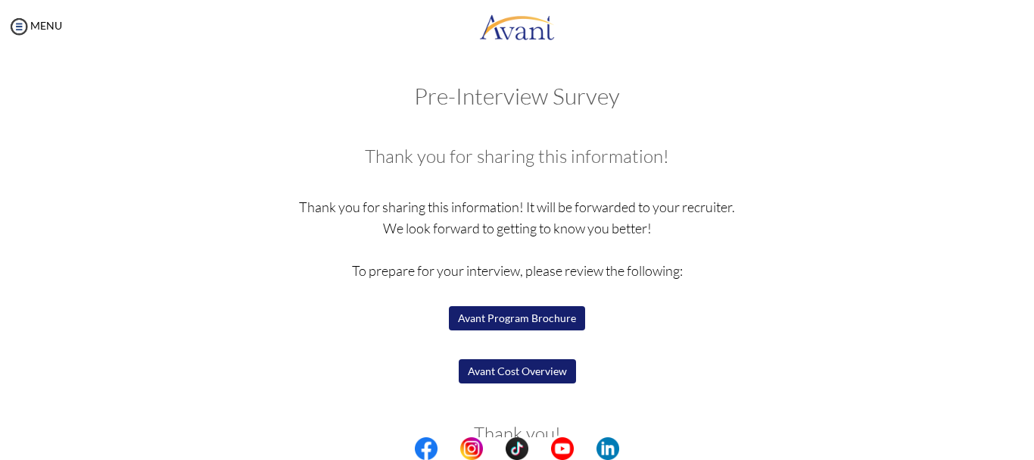
scroll to position [76, 0]
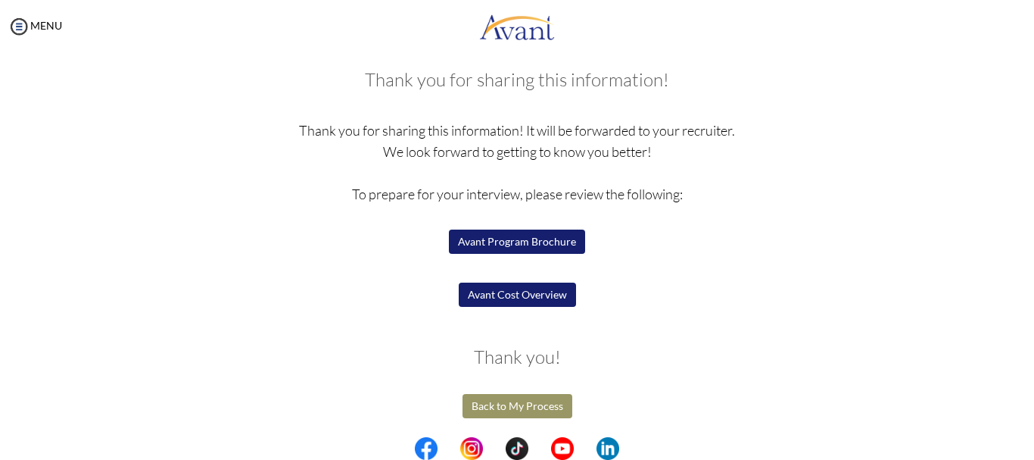
click at [500, 242] on button "Avant Program Brochure" at bounding box center [517, 241] width 136 height 24
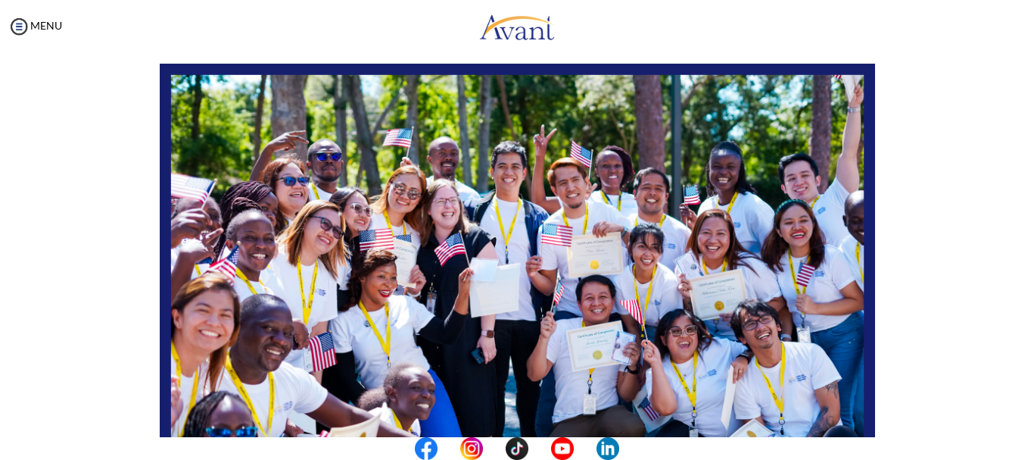
scroll to position [227, 0]
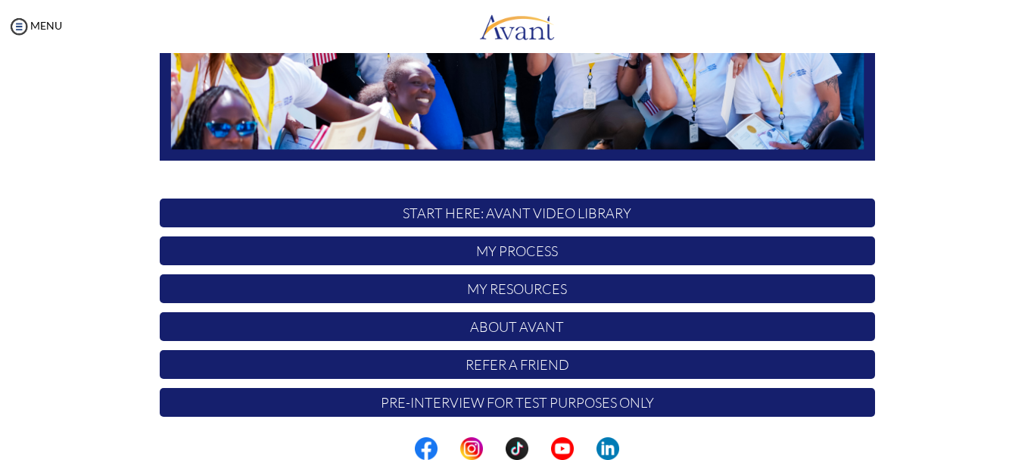
scroll to position [379, 0]
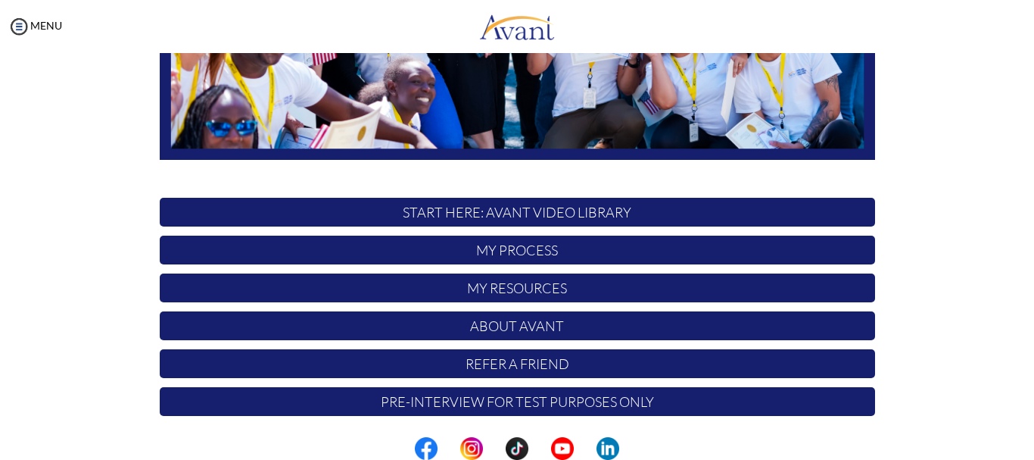
click at [519, 254] on p "My Process" at bounding box center [518, 249] width 716 height 29
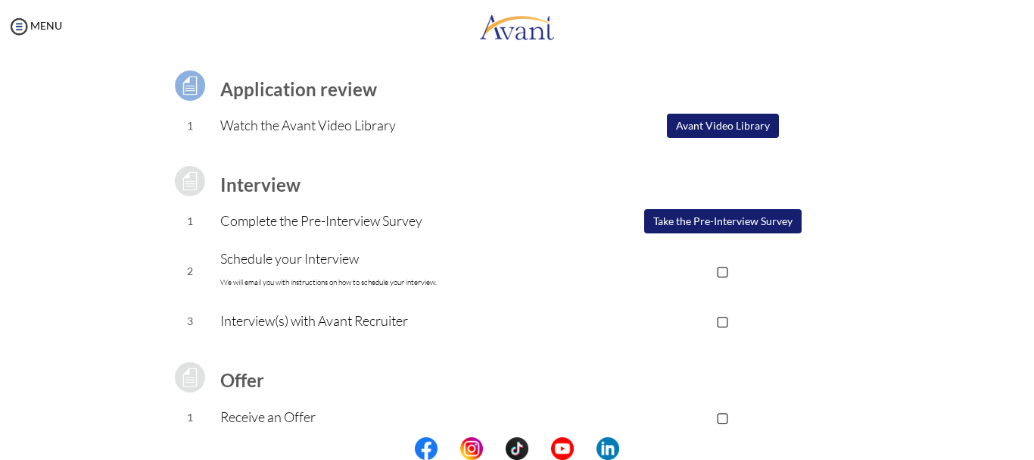
scroll to position [151, 0]
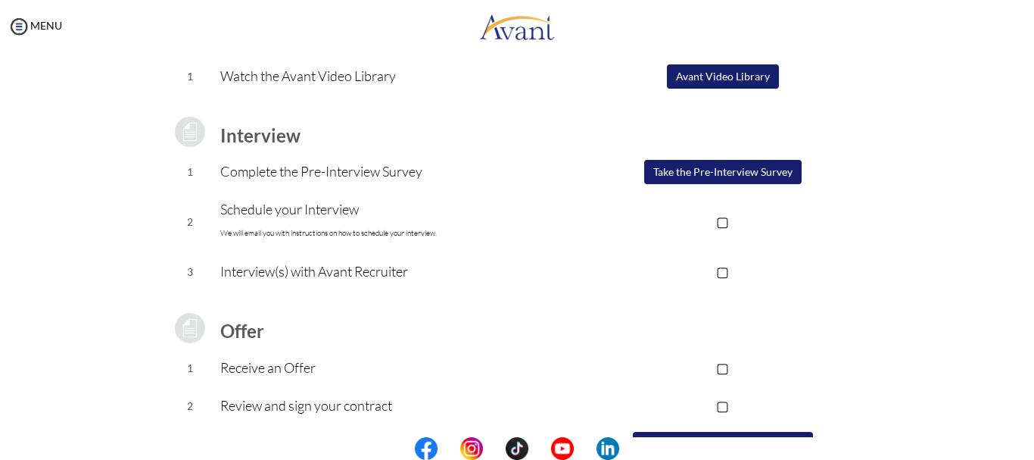
click at [398, 176] on p "Complete the Pre-Interview Survey" at bounding box center [395, 171] width 351 height 21
click at [675, 176] on button "Take the Pre-Interview Survey" at bounding box center [722, 172] width 157 height 24
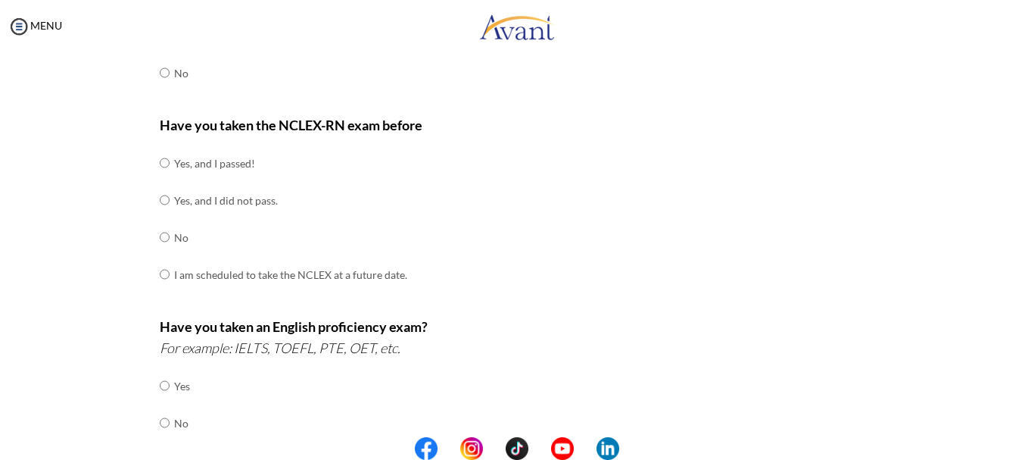
scroll to position [0, 0]
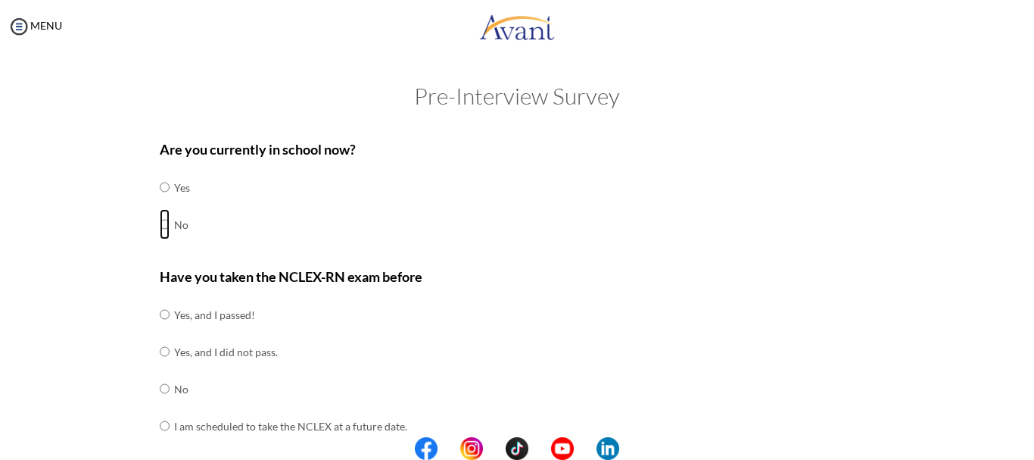
click at [162, 223] on input "radio" at bounding box center [165, 224] width 10 height 30
radio input "true"
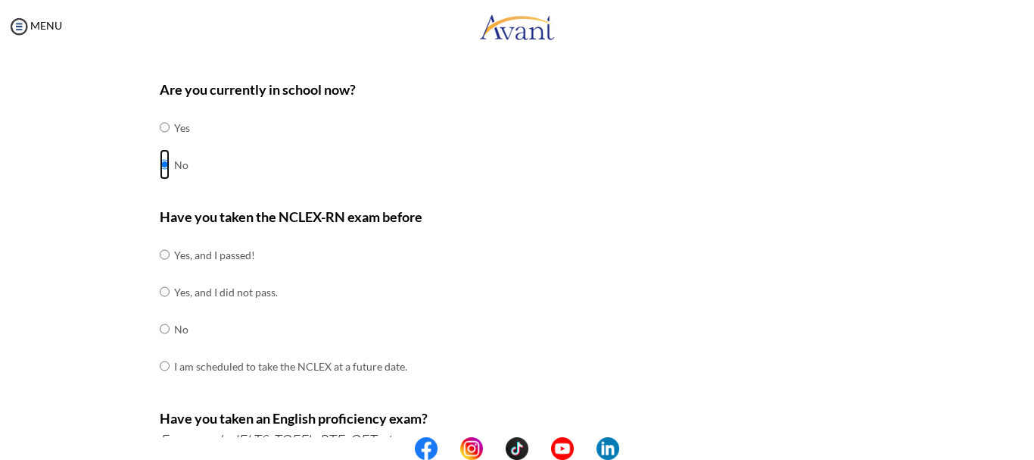
scroll to position [76, 0]
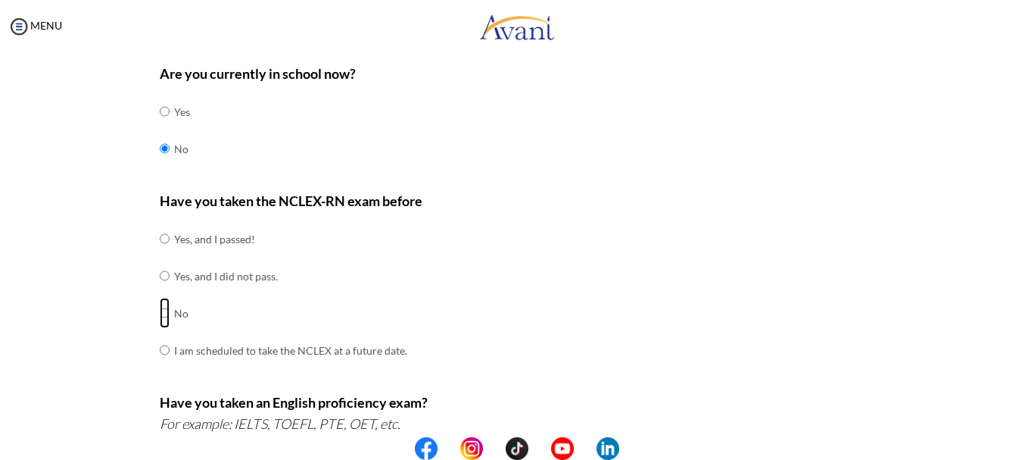
click at [160, 315] on input "radio" at bounding box center [165, 313] width 10 height 30
radio input "true"
click at [160, 315] on input "radio" at bounding box center [165, 313] width 10 height 30
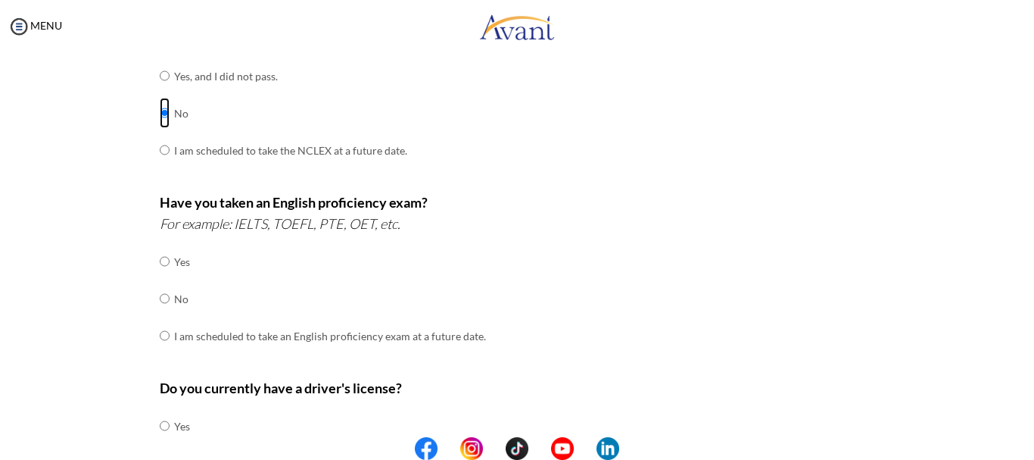
scroll to position [303, 0]
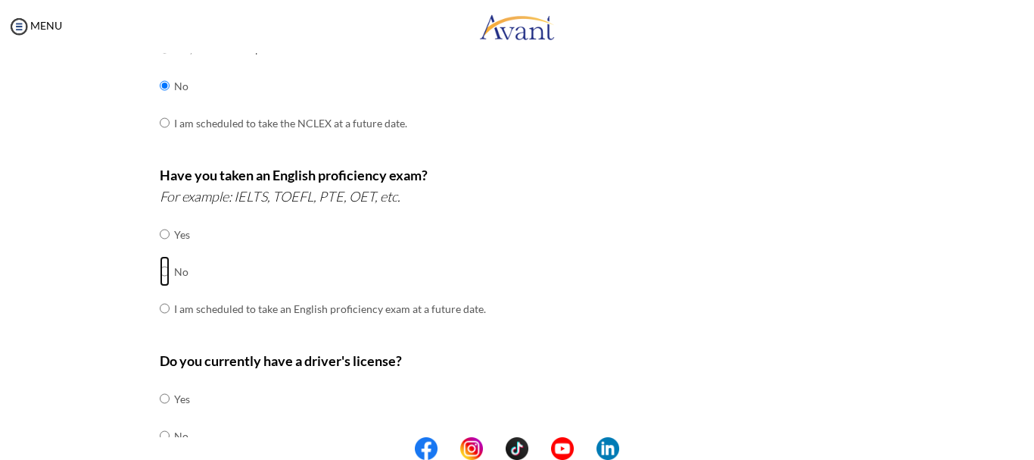
click at [160, 273] on input "radio" at bounding box center [165, 271] width 10 height 30
radio input "true"
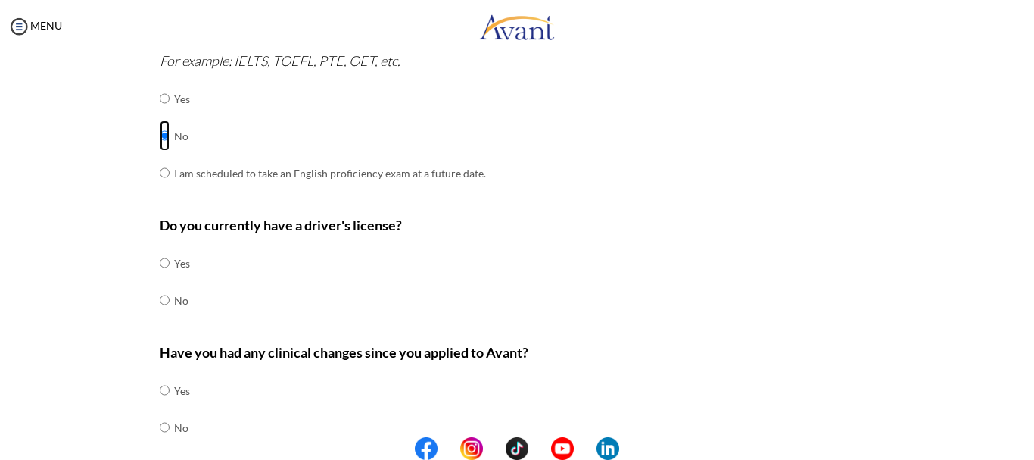
scroll to position [454, 0]
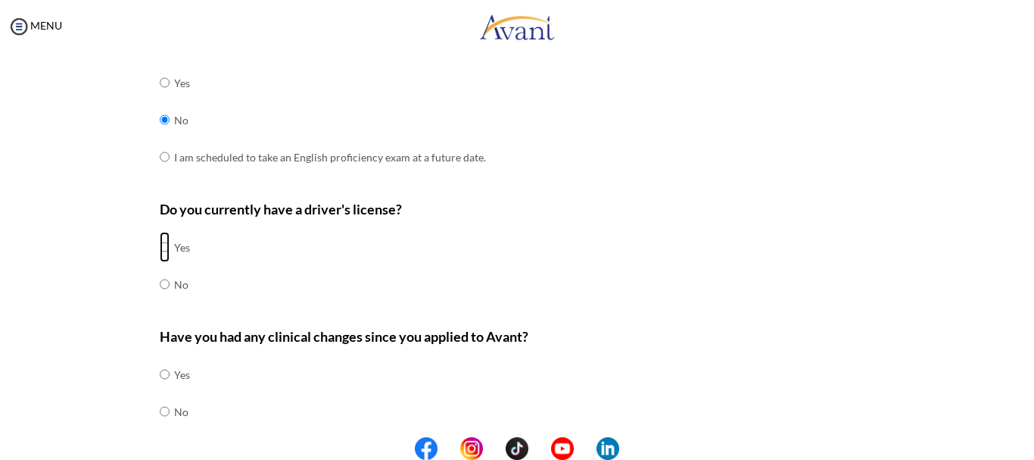
click at [161, 249] on input "radio" at bounding box center [165, 247] width 10 height 30
radio input "true"
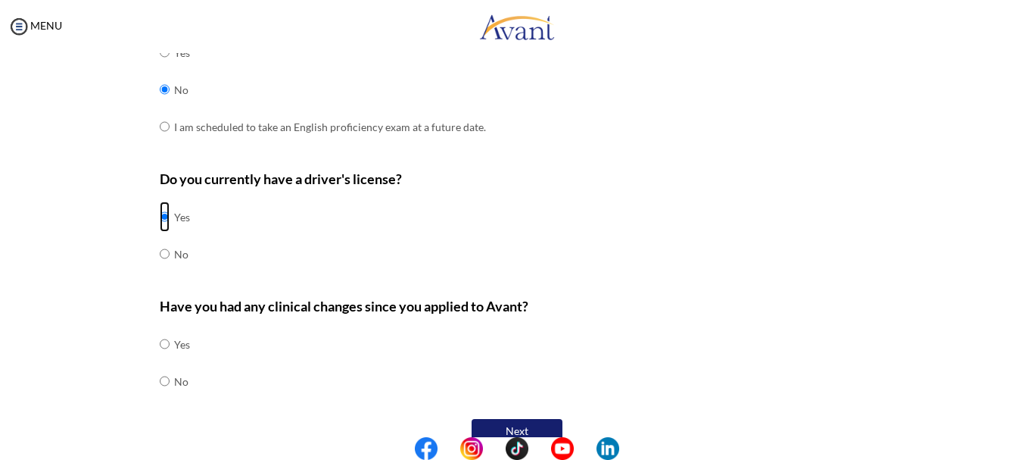
scroll to position [510, 0]
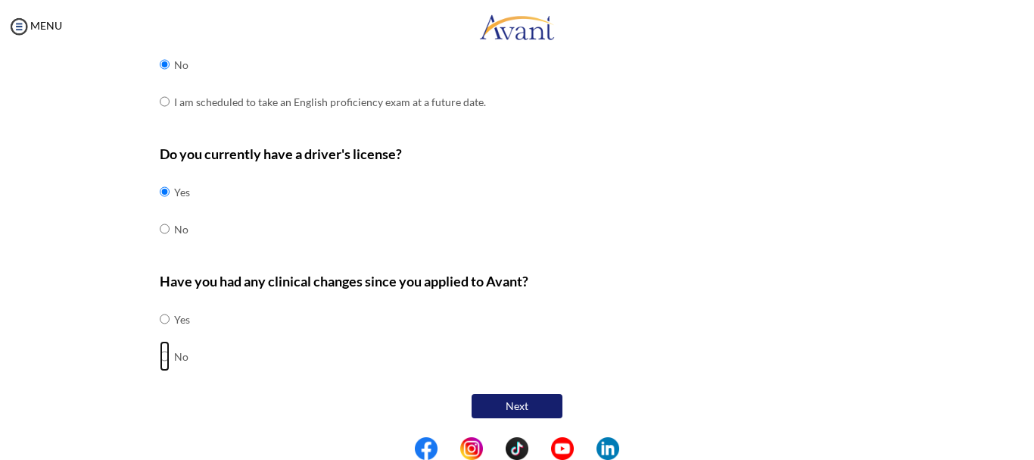
click at [160, 357] on input "radio" at bounding box center [165, 356] width 10 height 30
radio input "true"
click at [160, 357] on input "radio" at bounding box center [165, 356] width 10 height 30
click at [516, 408] on button "Next" at bounding box center [517, 406] width 91 height 24
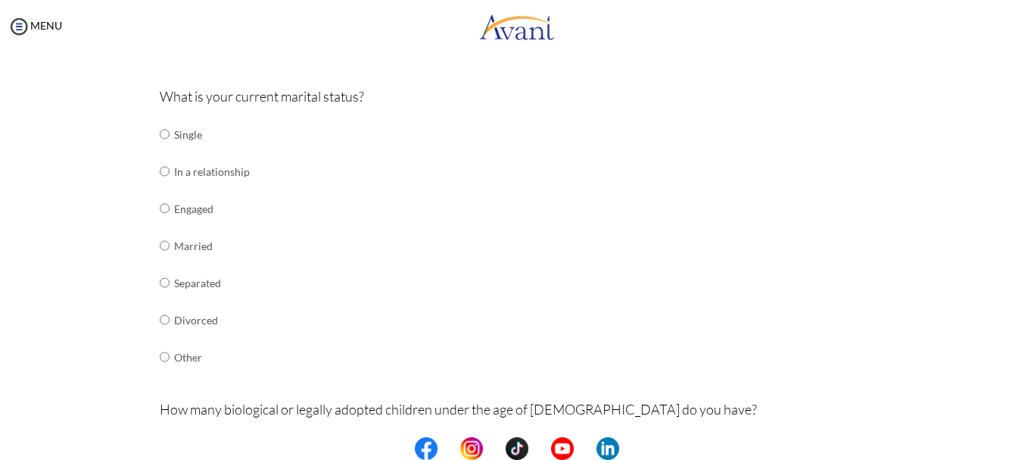
scroll to position [182, 0]
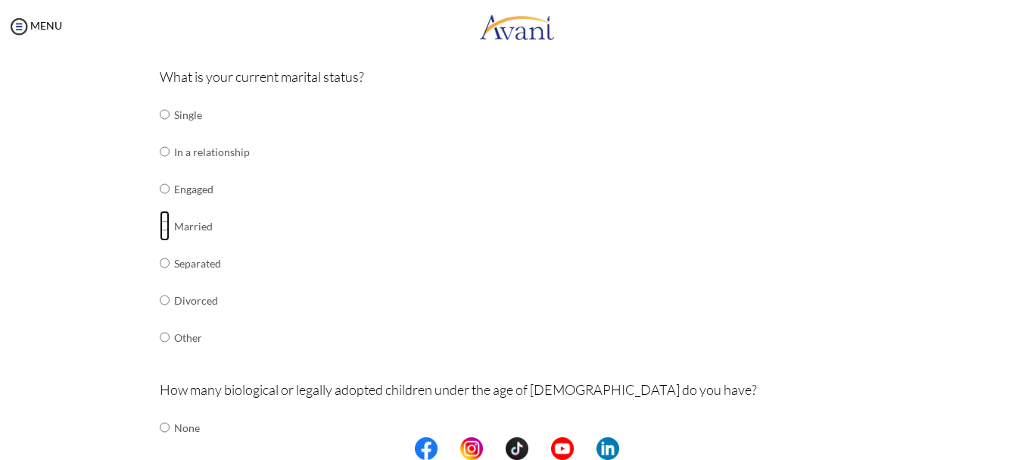
click at [160, 225] on input "radio" at bounding box center [165, 225] width 10 height 30
radio input "true"
click at [160, 225] on input "radio" at bounding box center [165, 225] width 10 height 30
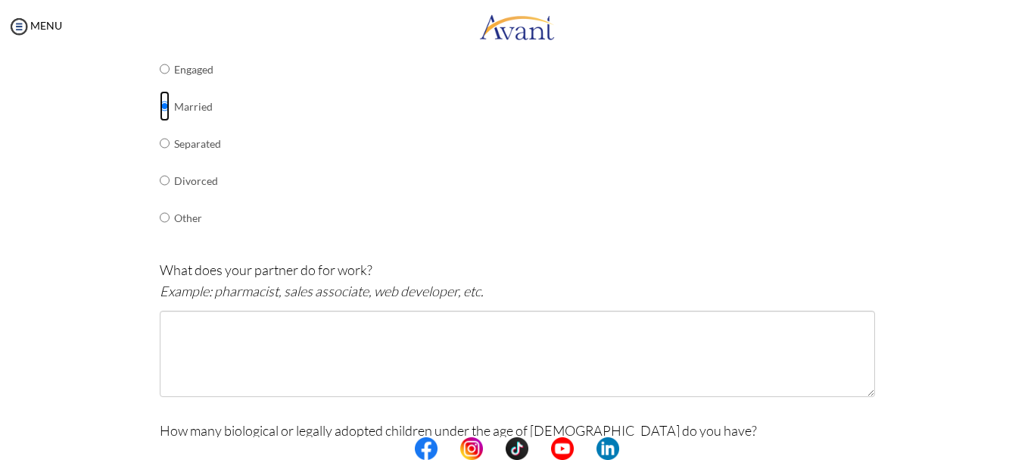
scroll to position [333, 0]
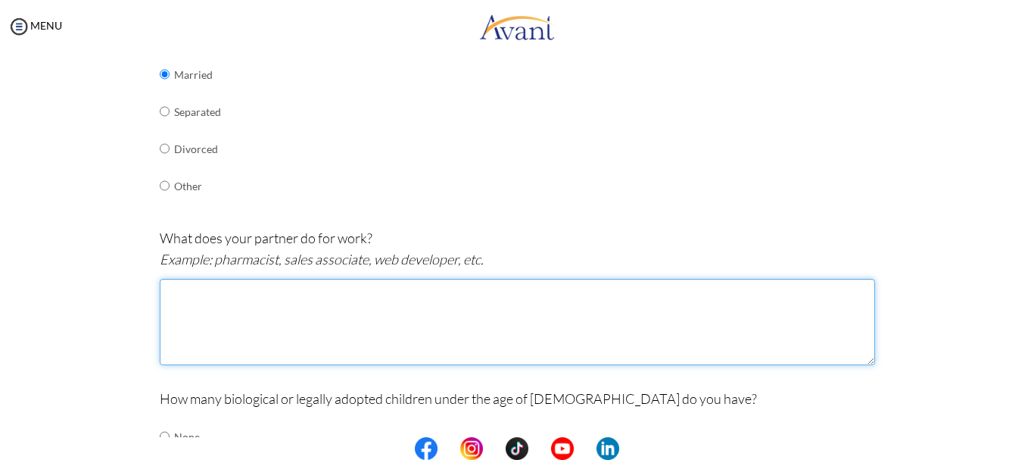
click at [196, 302] on textarea at bounding box center [518, 322] width 716 height 86
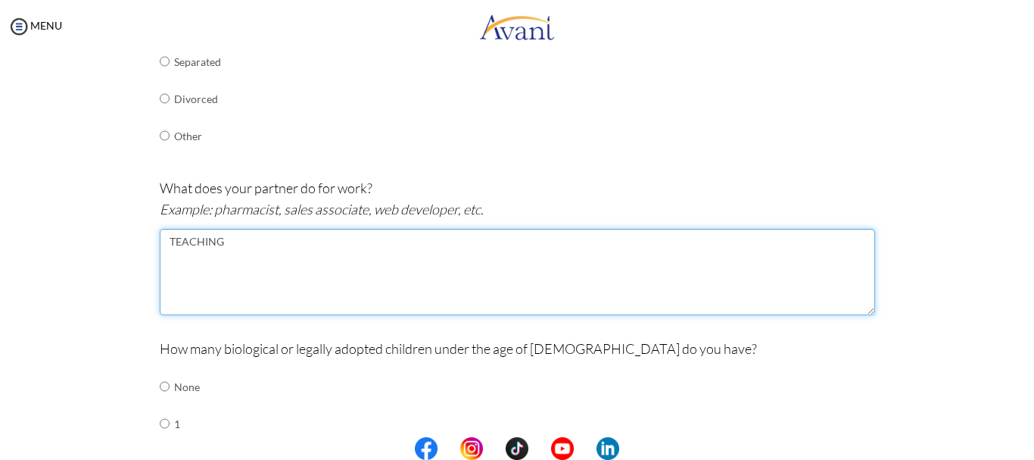
scroll to position [560, 0]
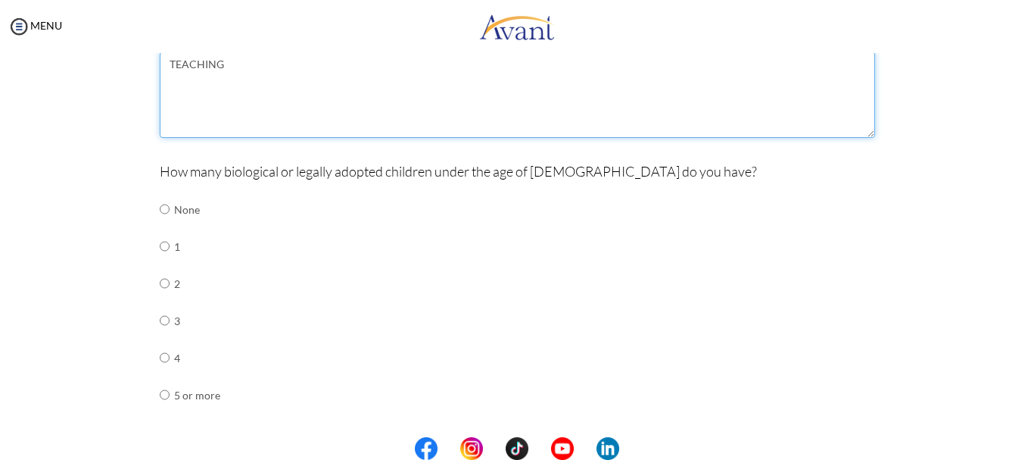
type textarea "TEACHING"
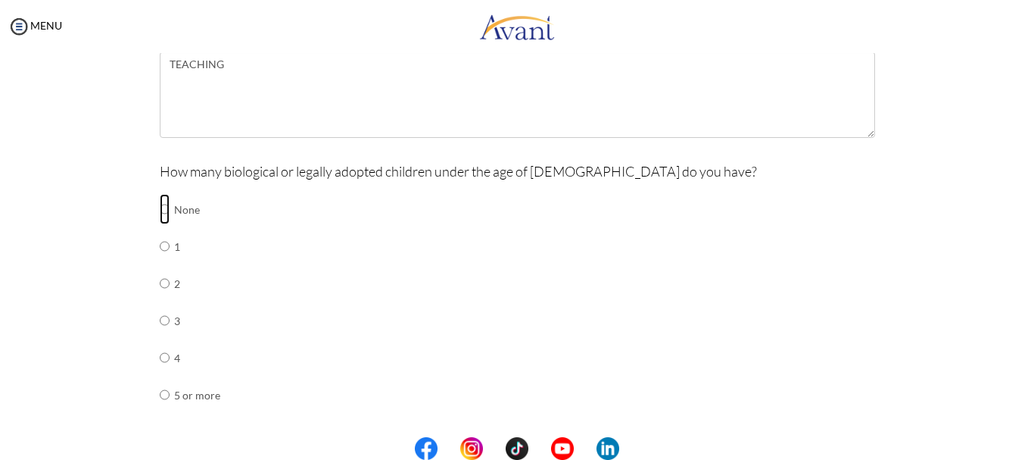
click at [161, 208] on input "radio" at bounding box center [165, 209] width 10 height 30
radio input "true"
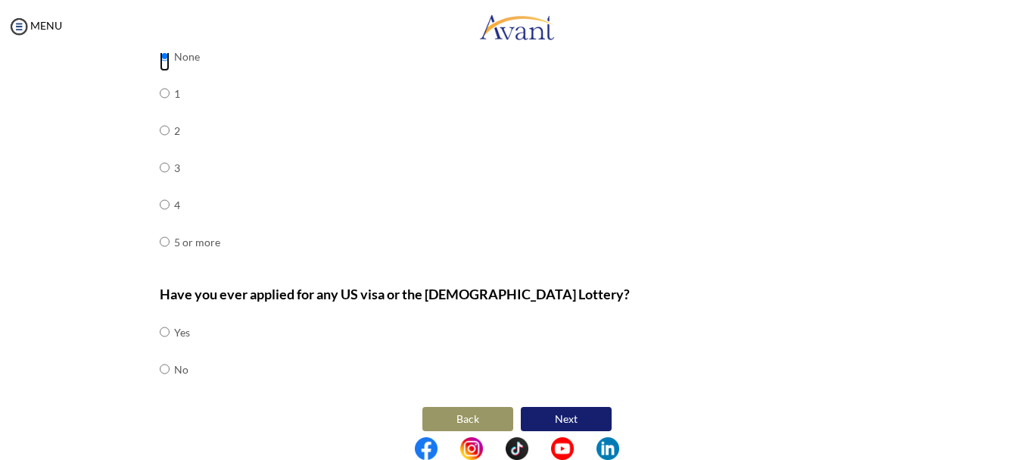
scroll to position [726, 0]
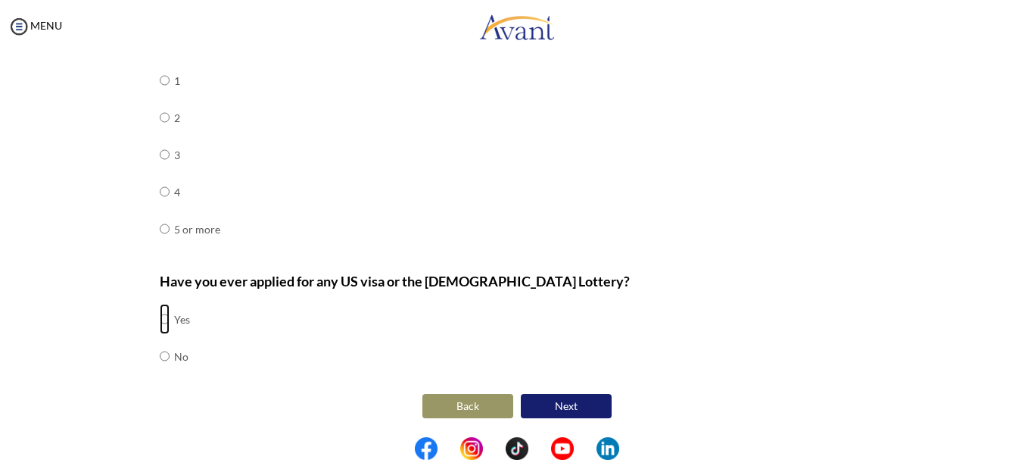
click at [160, 318] on input "radio" at bounding box center [165, 319] width 10 height 30
radio input "true"
click at [569, 407] on button "Next" at bounding box center [566, 406] width 91 height 24
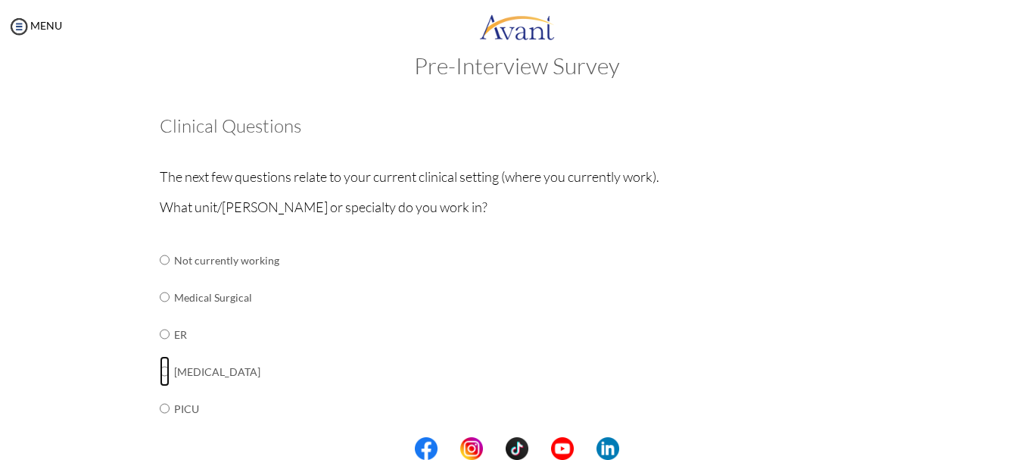
click at [160, 371] on input "radio" at bounding box center [165, 371] width 10 height 30
radio input "true"
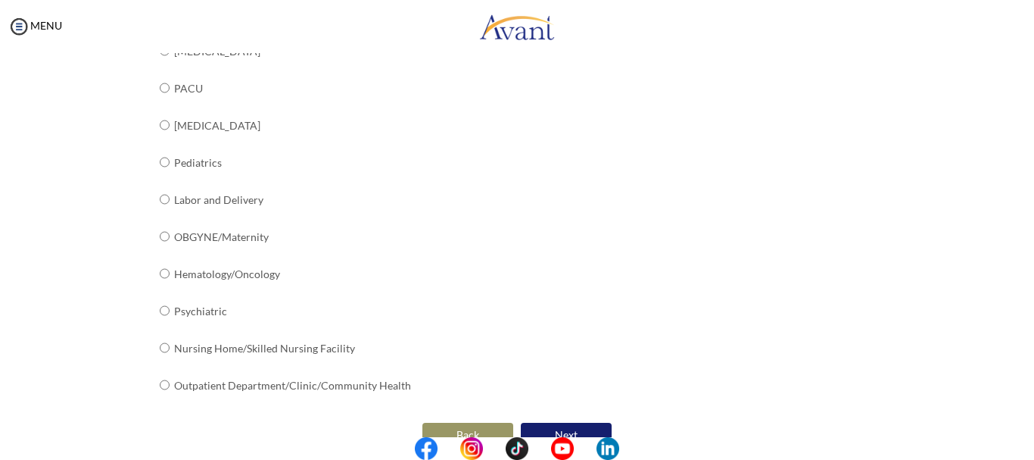
scroll to position [639, 0]
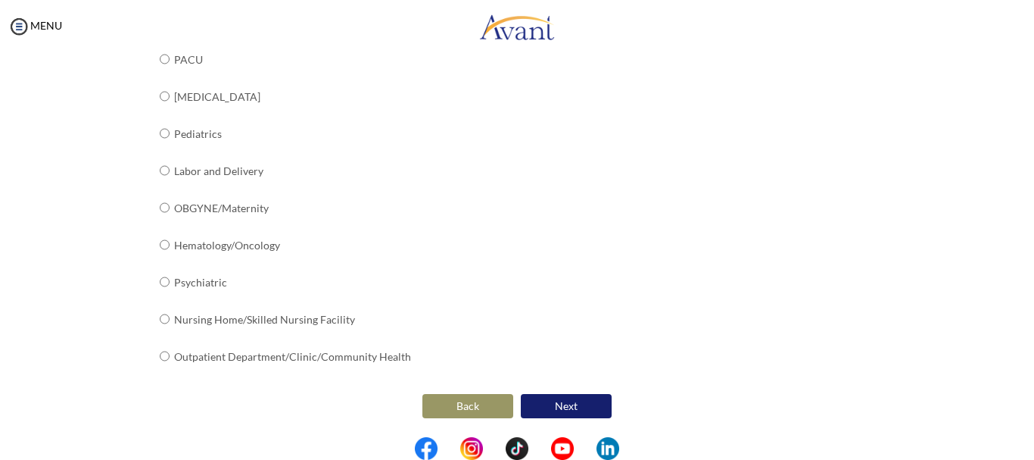
click at [574, 406] on button "Next" at bounding box center [566, 406] width 91 height 24
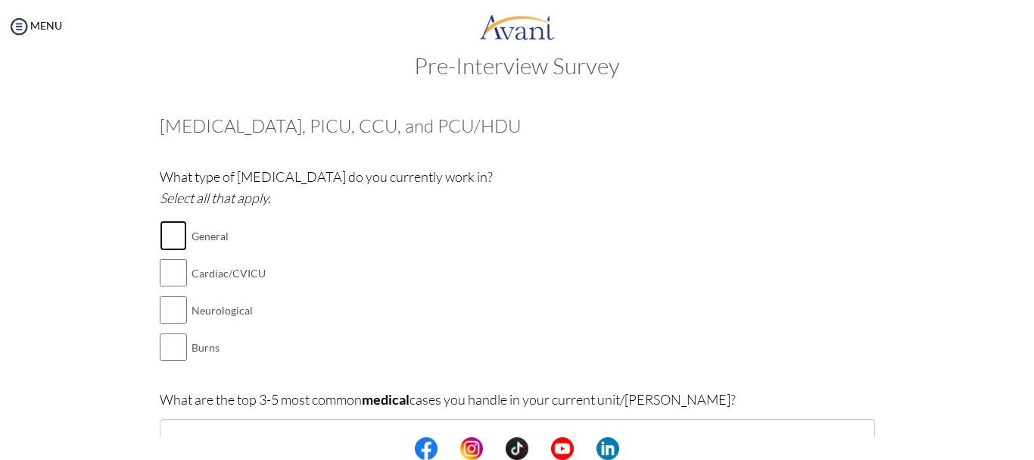
click at [178, 239] on input "checkbox" at bounding box center [173, 235] width 27 height 30
checkbox input "true"
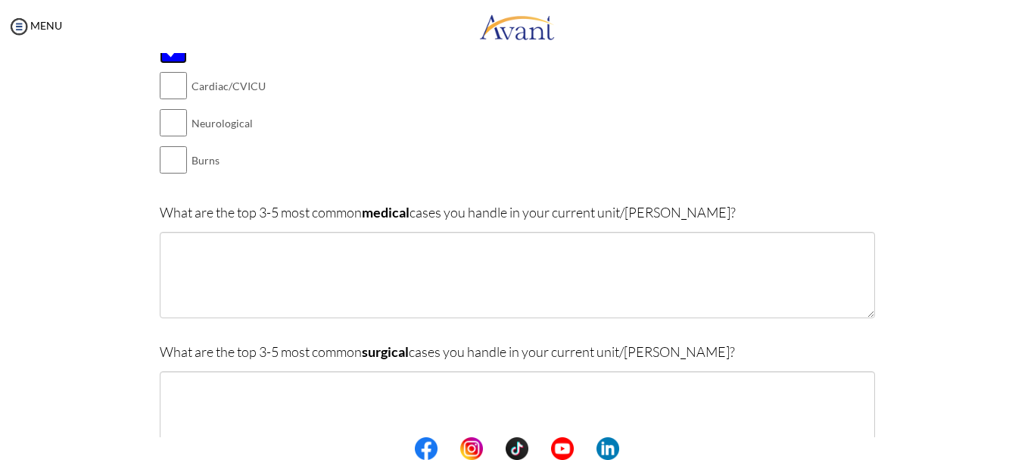
scroll to position [257, 0]
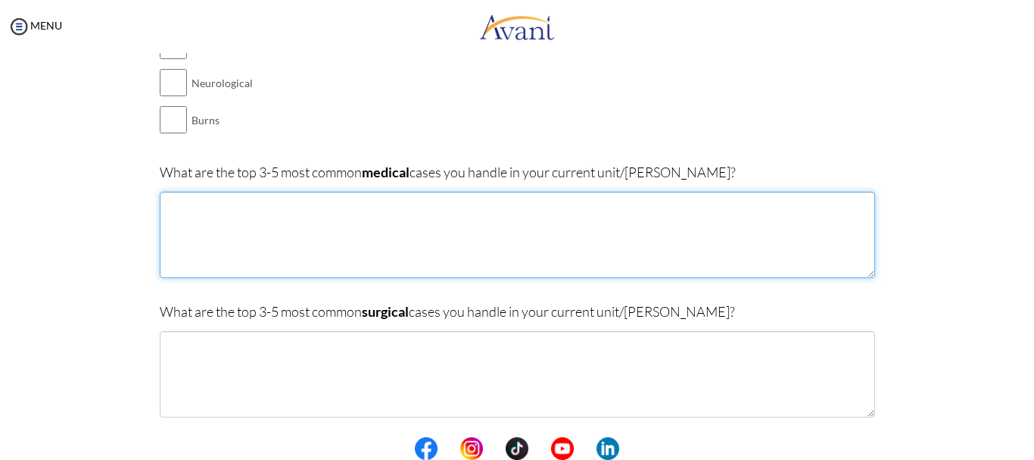
click at [165, 206] on textarea at bounding box center [518, 235] width 716 height 86
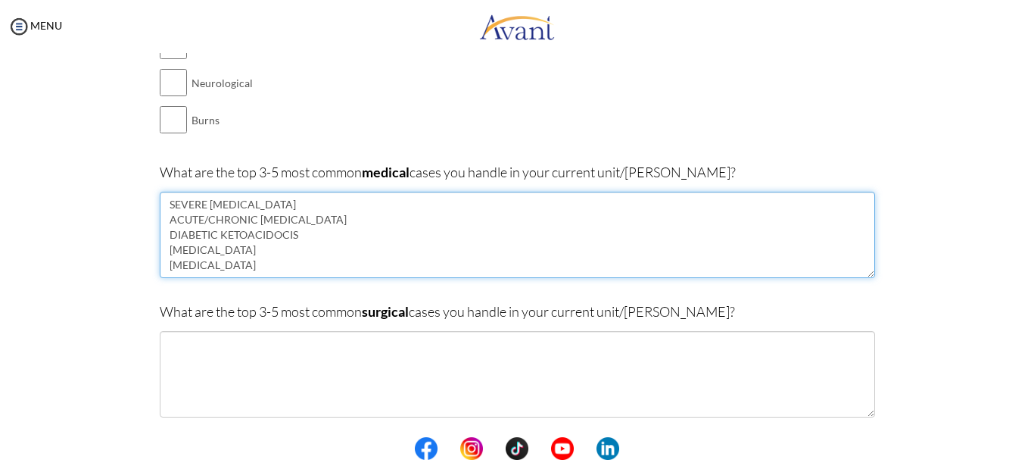
type textarea "SEVERE PNEUMONIA ACUTE/CHRONIC KIDNEY DISEASE DIABETIC KETOACIDOCIS RESPIRATORY…"
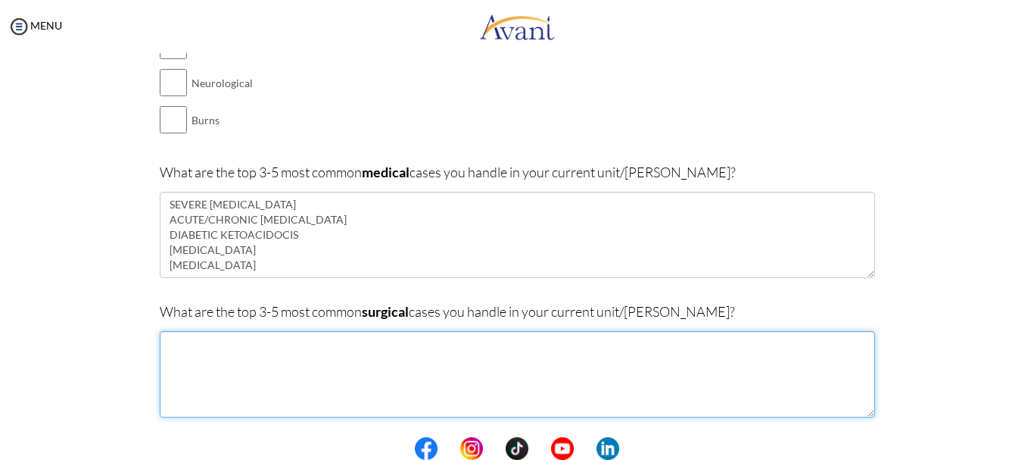
click at [164, 346] on textarea at bounding box center [518, 374] width 716 height 86
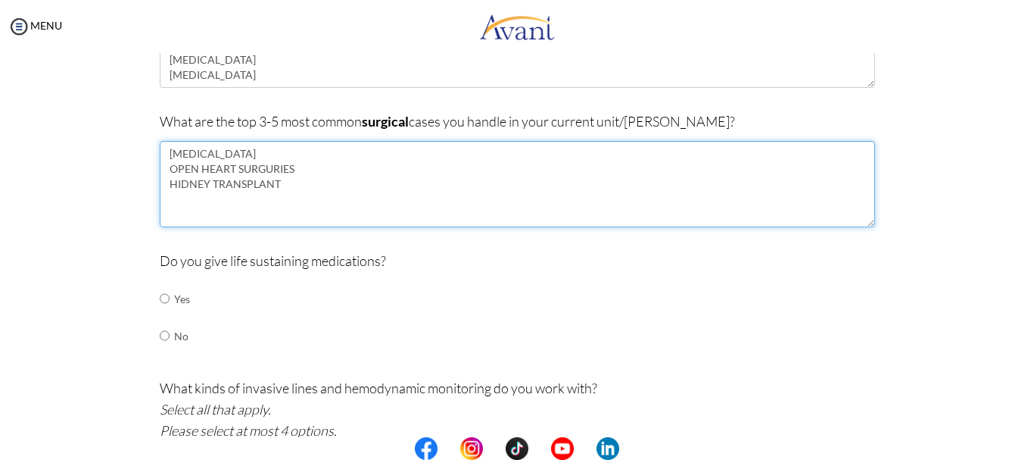
scroll to position [485, 0]
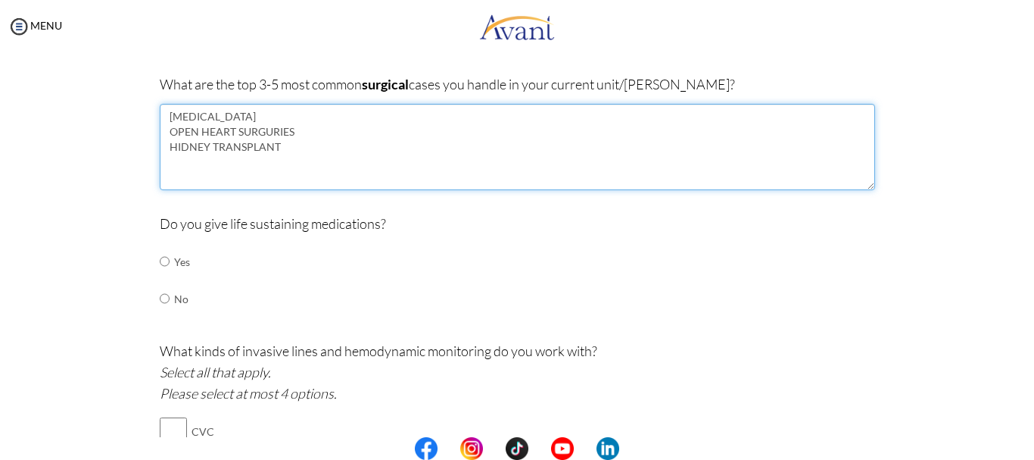
type textarea "HEAD INJURY OPEN HEART SURGURIES HIDNEY TRANSPLANT"
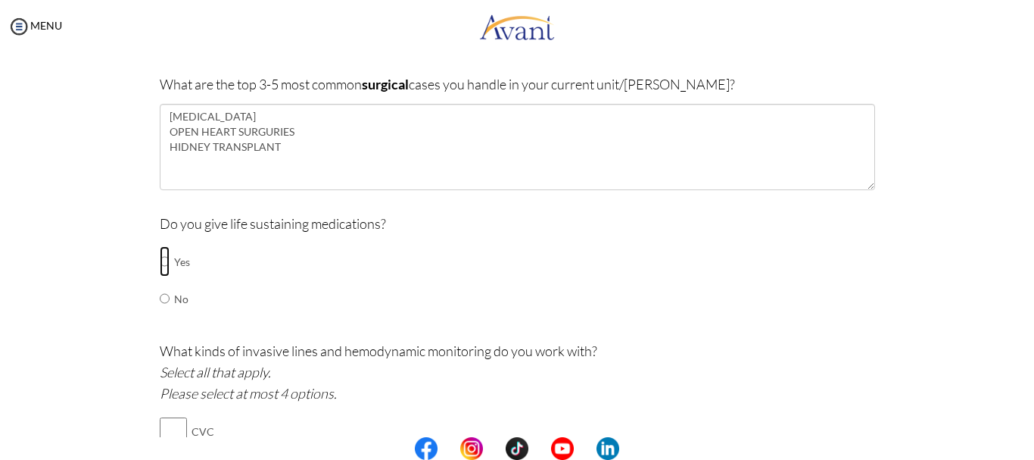
click at [161, 258] on input "radio" at bounding box center [165, 261] width 10 height 30
radio input "true"
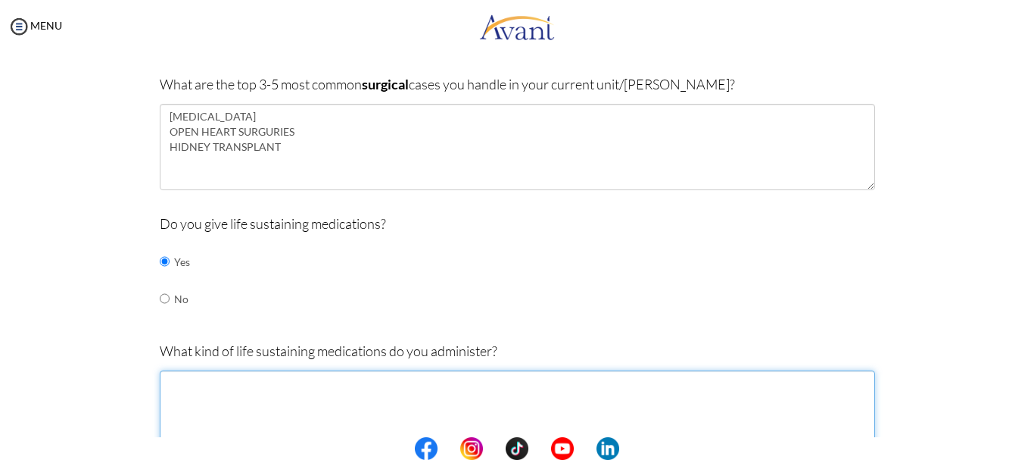
click at [164, 382] on textarea at bounding box center [518, 413] width 716 height 86
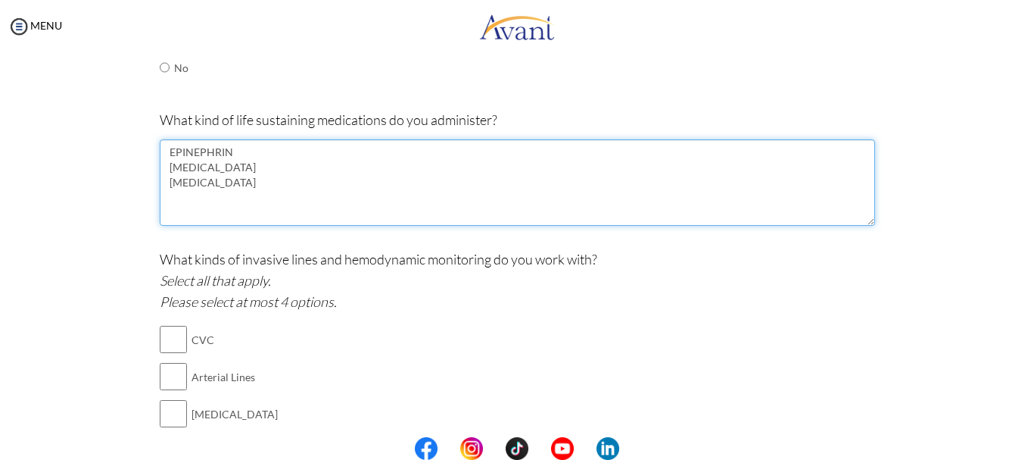
scroll to position [787, 0]
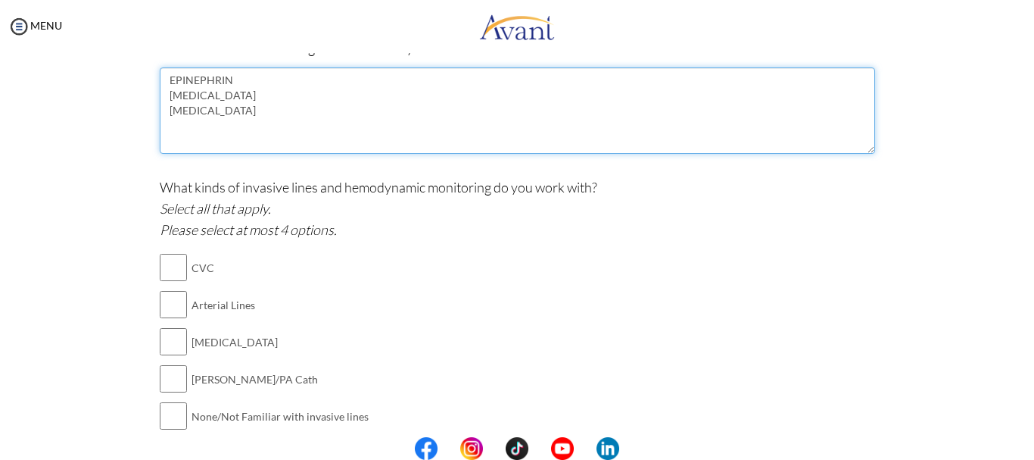
type textarea "EPINEPHRIN [MEDICAL_DATA] [MEDICAL_DATA]"
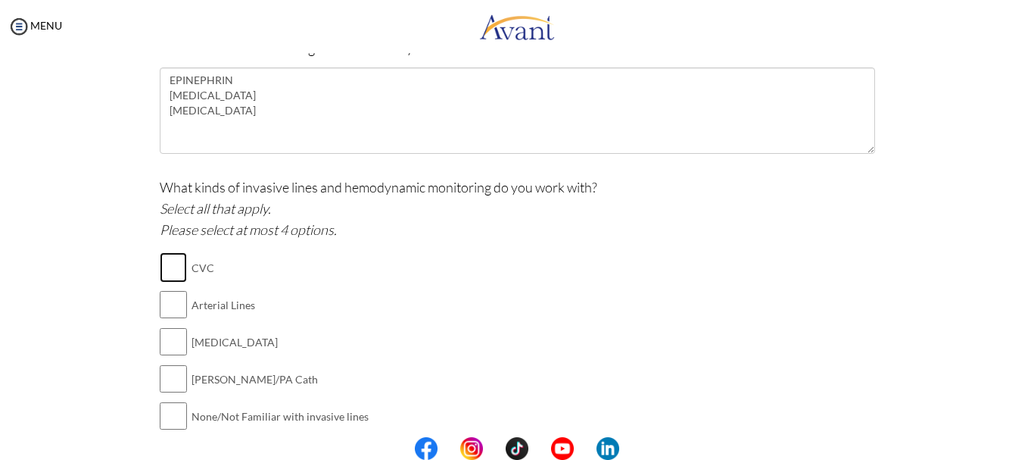
click at [167, 261] on input "checkbox" at bounding box center [173, 267] width 27 height 30
checkbox input "true"
click at [167, 307] on input "checkbox" at bounding box center [173, 304] width 27 height 30
checkbox input "true"
click at [162, 343] on input "checkbox" at bounding box center [173, 341] width 27 height 30
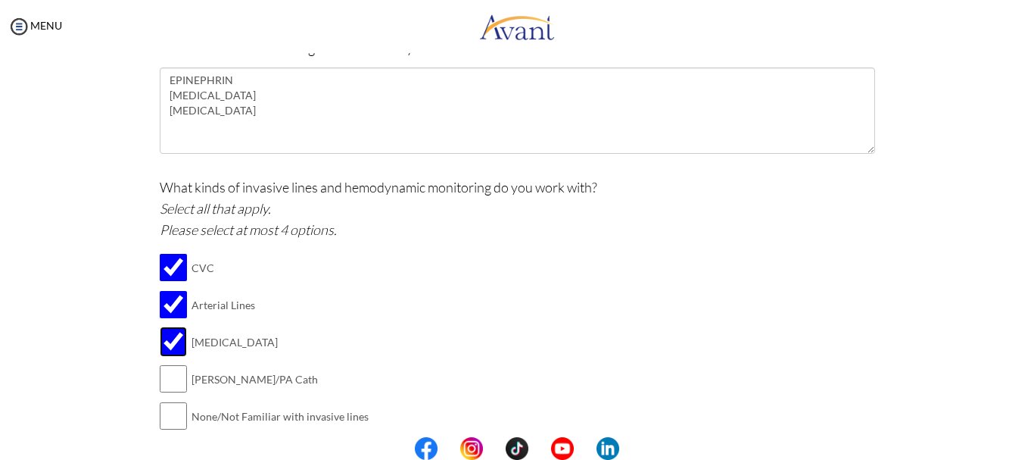
click at [162, 343] on input "checkbox" at bounding box center [173, 341] width 27 height 30
click at [167, 343] on input "checkbox" at bounding box center [173, 341] width 27 height 30
checkbox input "true"
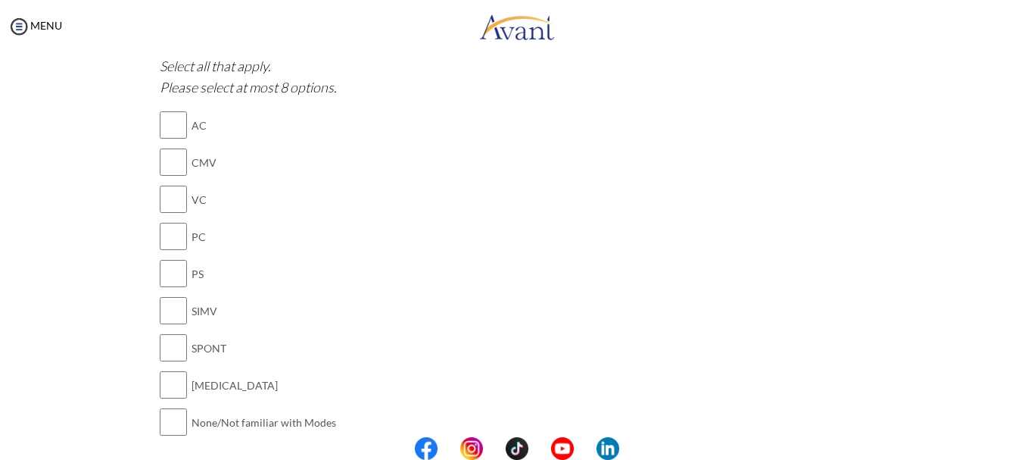
scroll to position [1242, 0]
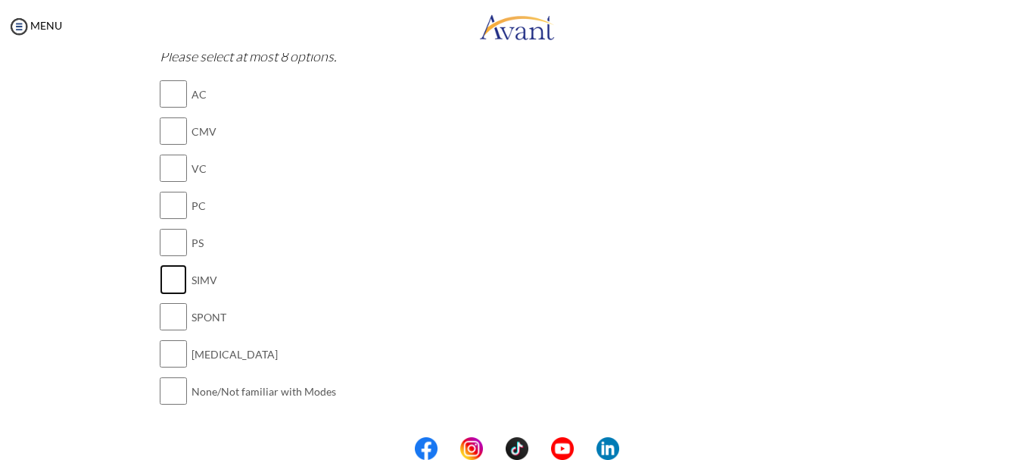
click at [162, 282] on input "checkbox" at bounding box center [173, 279] width 27 height 30
checkbox input "true"
click at [166, 311] on input "checkbox" at bounding box center [173, 316] width 27 height 30
checkbox input "true"
click at [168, 351] on input "checkbox" at bounding box center [173, 353] width 27 height 30
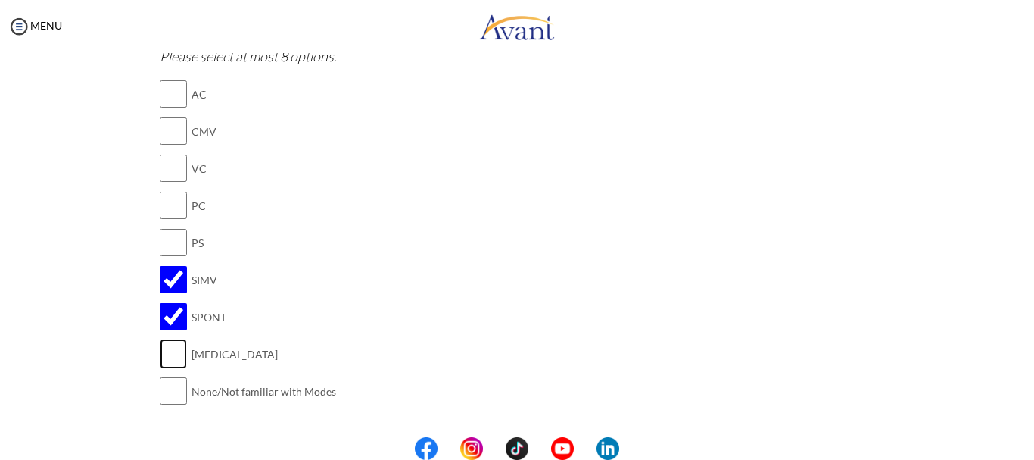
checkbox input "true"
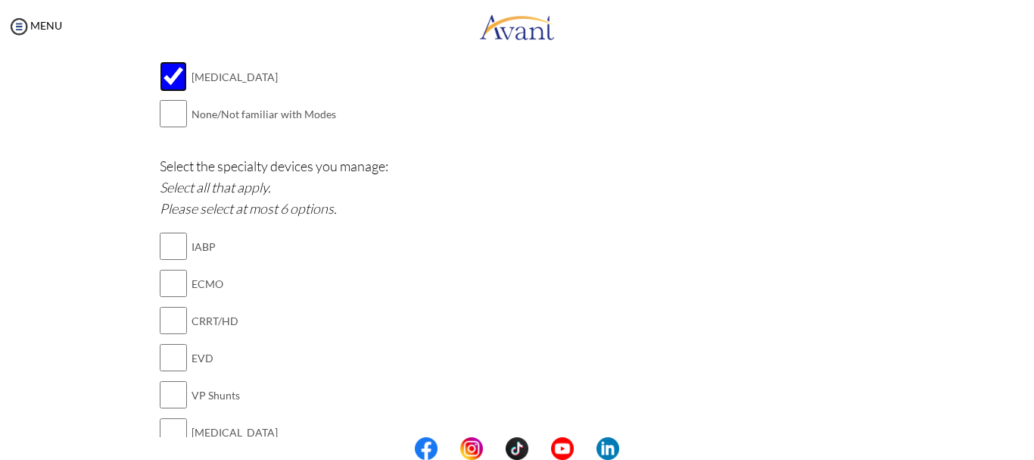
scroll to position [1545, 0]
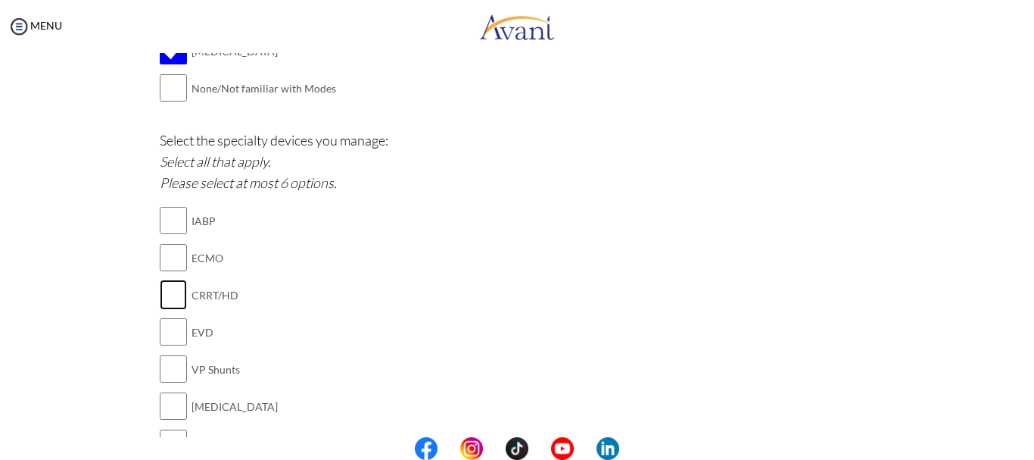
drag, startPoint x: 159, startPoint y: 292, endPoint x: 164, endPoint y: 301, distance: 9.5
click at [164, 298] on input "checkbox" at bounding box center [173, 294] width 27 height 30
checkbox input "true"
drag, startPoint x: 154, startPoint y: 332, endPoint x: 164, endPoint y: 342, distance: 13.9
click at [161, 338] on input "checkbox" at bounding box center [173, 331] width 27 height 30
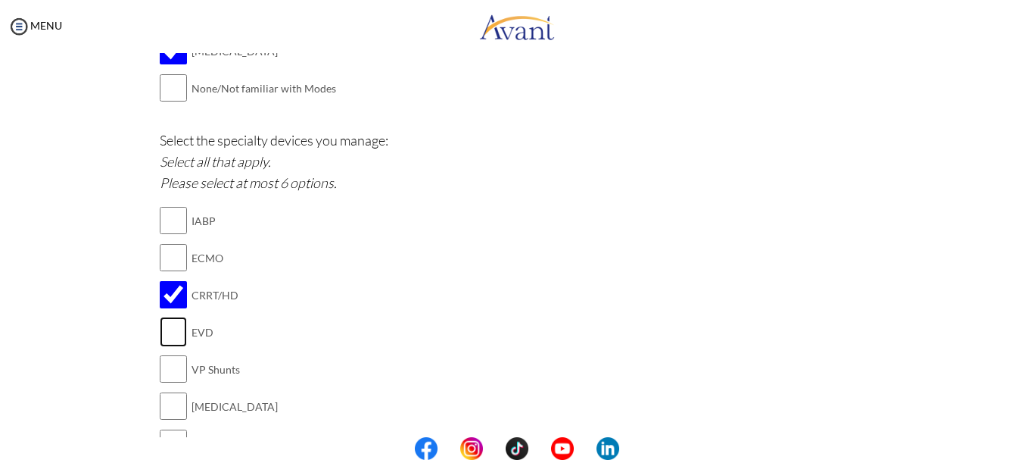
checkbox input "true"
click at [170, 365] on input "checkbox" at bounding box center [173, 369] width 27 height 30
checkbox input "true"
drag, startPoint x: 170, startPoint y: 404, endPoint x: 180, endPoint y: 400, distance: 11.3
click at [175, 405] on input "checkbox" at bounding box center [173, 406] width 27 height 30
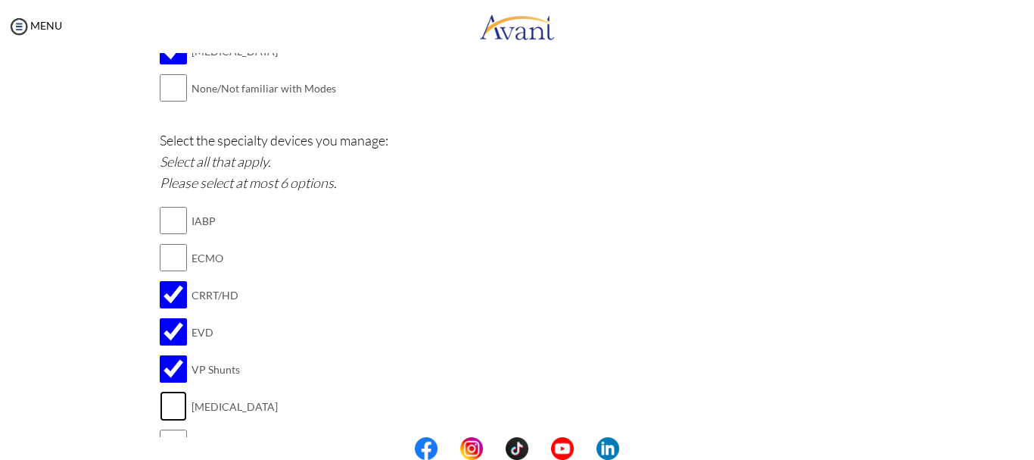
checkbox input "true"
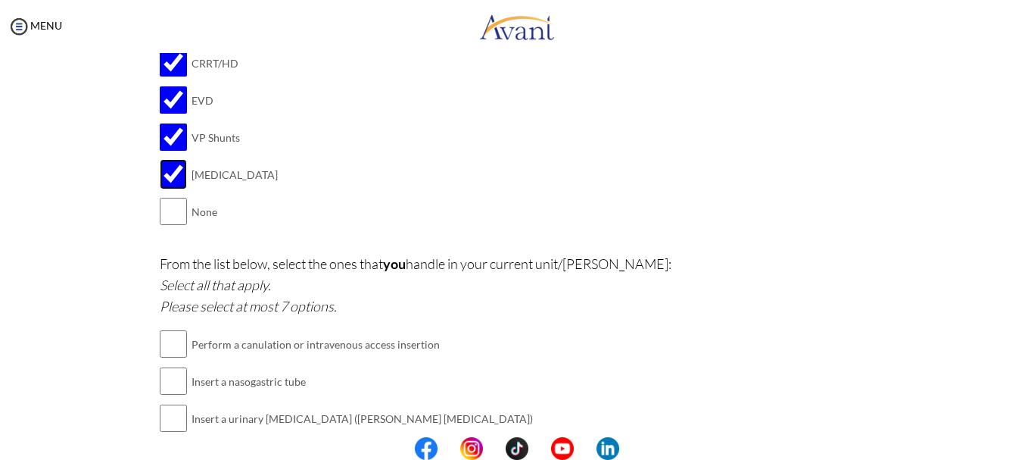
scroll to position [1847, 0]
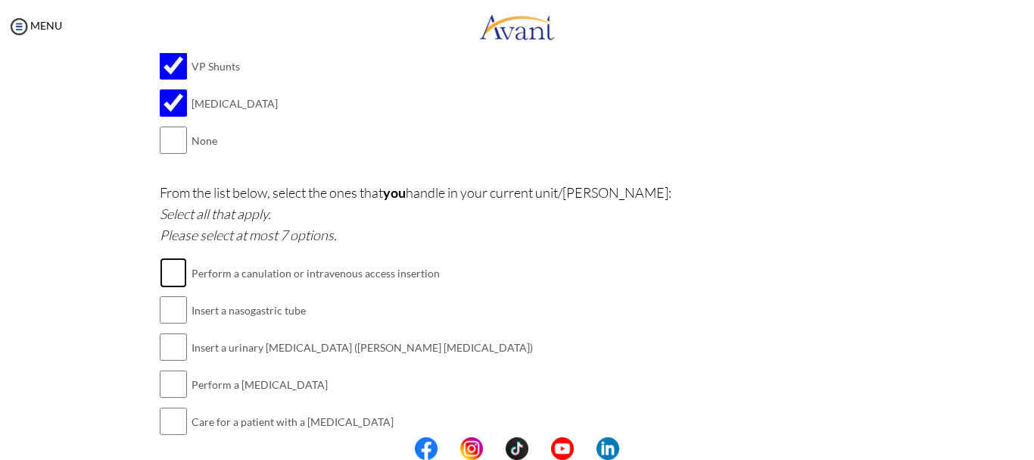
click at [171, 269] on input "checkbox" at bounding box center [173, 272] width 27 height 30
checkbox input "true"
click at [166, 311] on input "checkbox" at bounding box center [173, 310] width 27 height 30
checkbox input "true"
click at [168, 348] on input "checkbox" at bounding box center [173, 347] width 27 height 30
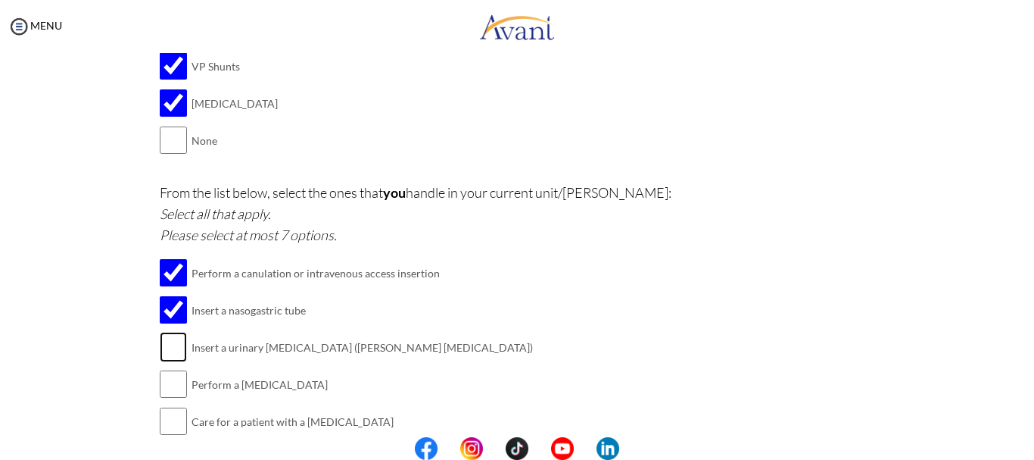
checkbox input "true"
click at [170, 385] on input "checkbox" at bounding box center [173, 384] width 27 height 30
checkbox input "true"
drag, startPoint x: 169, startPoint y: 420, endPoint x: 179, endPoint y: 418, distance: 10.1
click at [175, 419] on input "checkbox" at bounding box center [173, 421] width 27 height 30
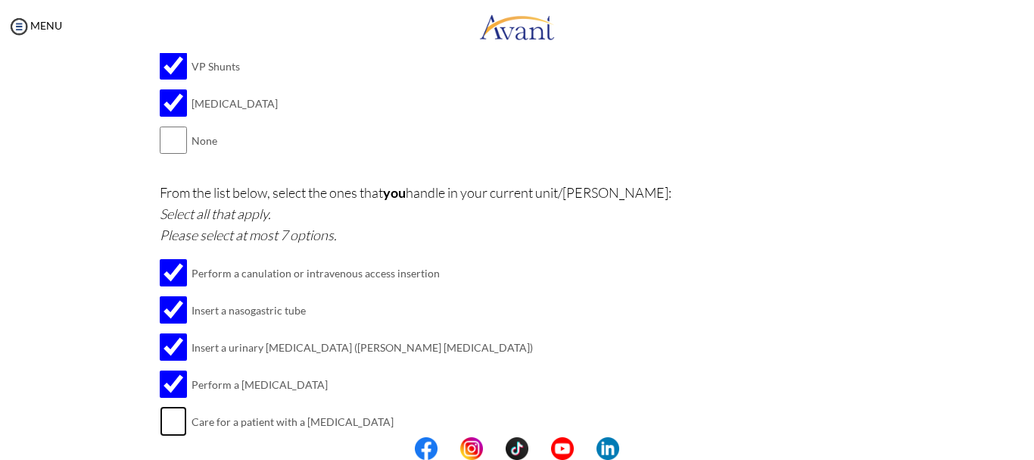
checkbox input "true"
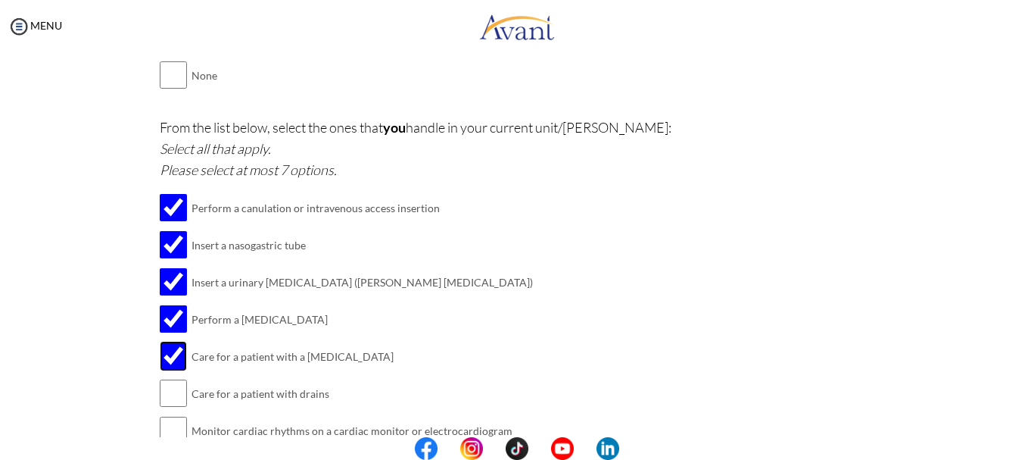
scroll to position [2024, 0]
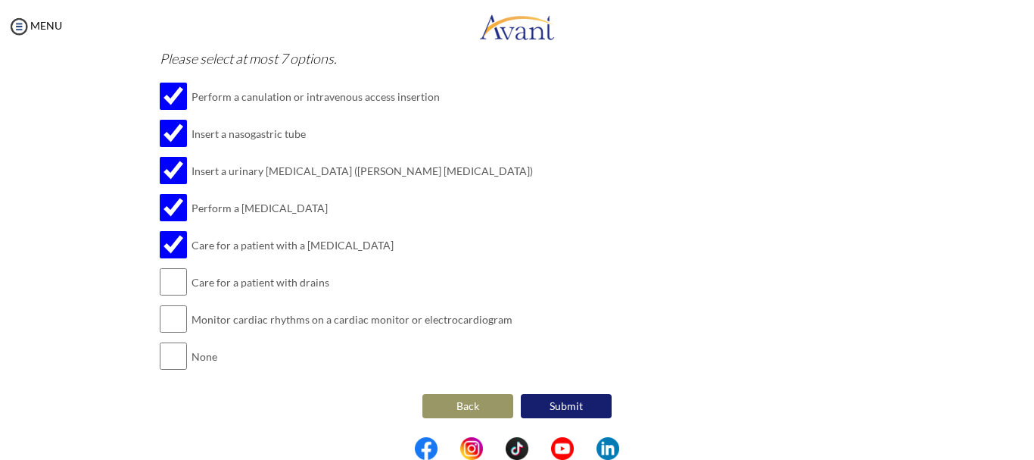
click at [575, 407] on button "Submit" at bounding box center [566, 406] width 91 height 24
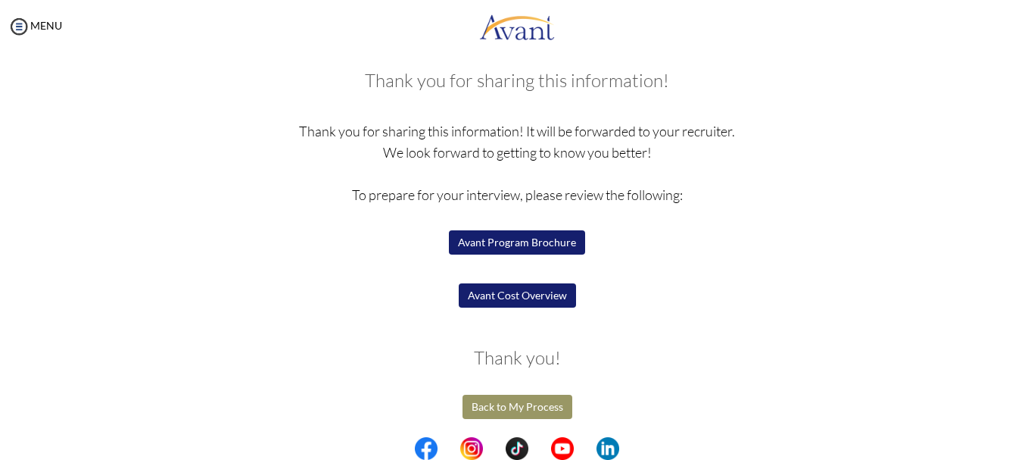
scroll to position [76, 0]
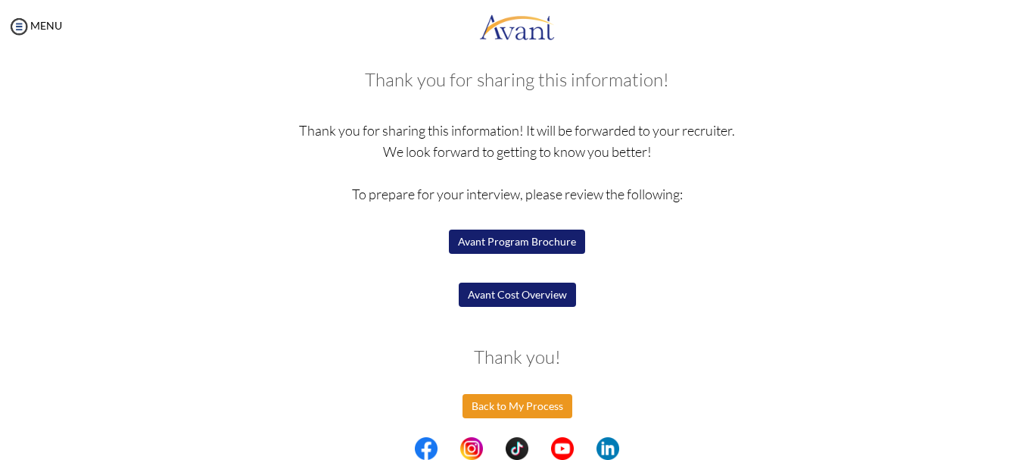
click at [491, 407] on button "Back to My Process" at bounding box center [518, 406] width 110 height 24
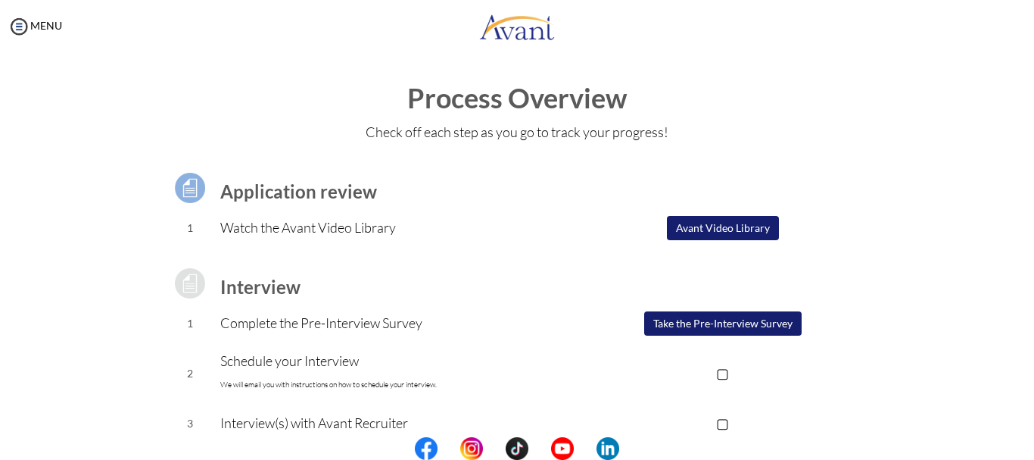
click at [722, 224] on button "Avant Video Library" at bounding box center [723, 228] width 112 height 24
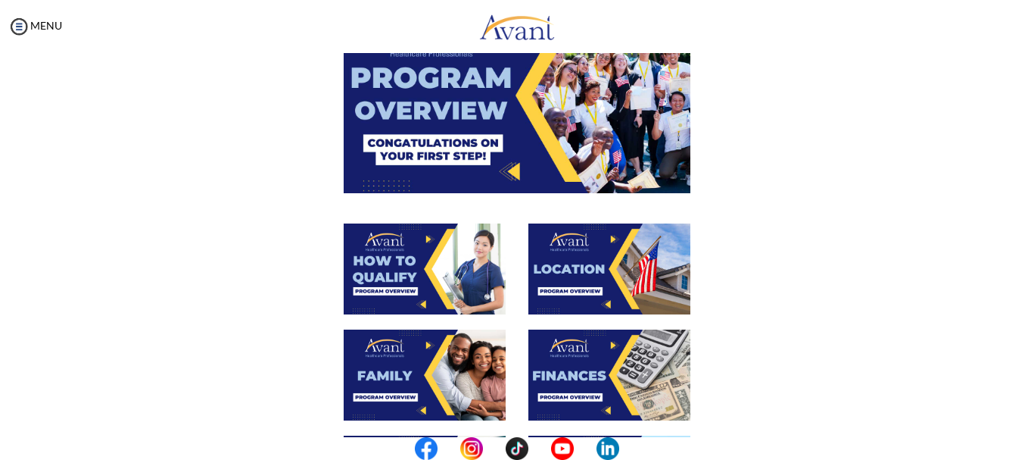
scroll to position [127, 0]
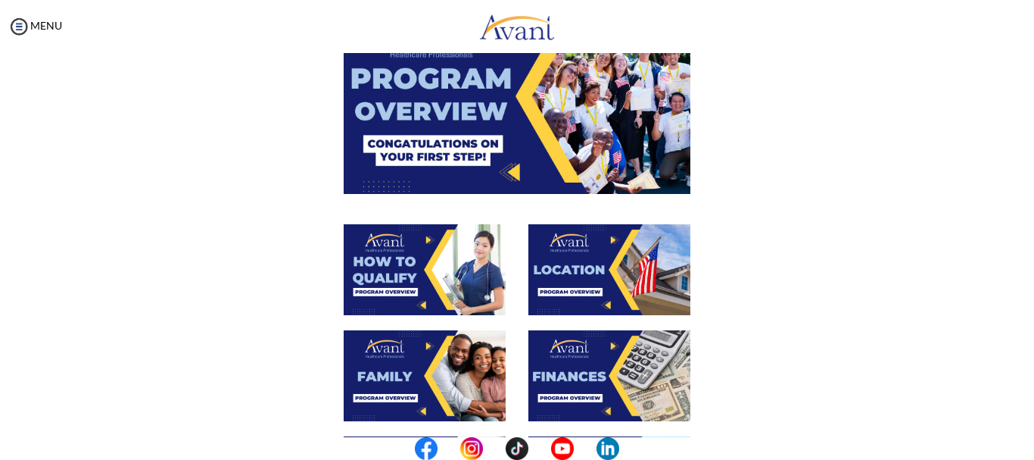
click at [528, 129] on img at bounding box center [517, 95] width 347 height 195
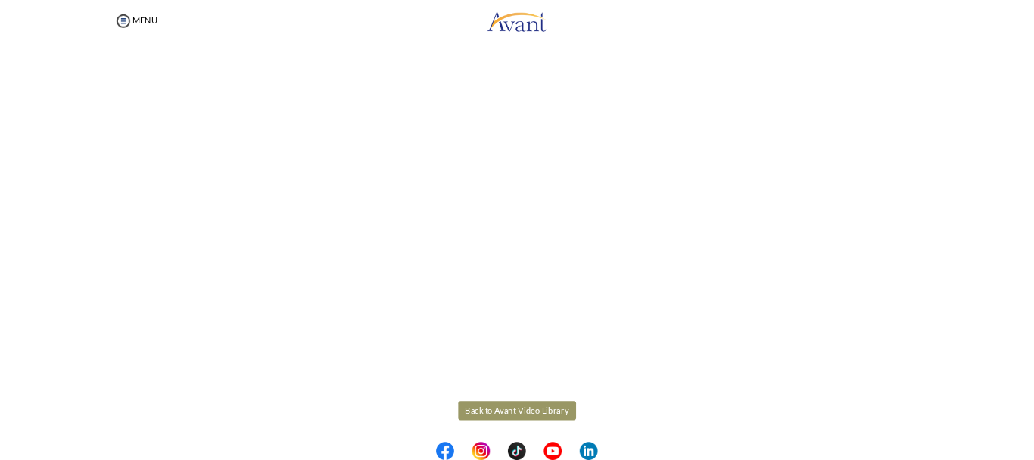
scroll to position [285, 0]
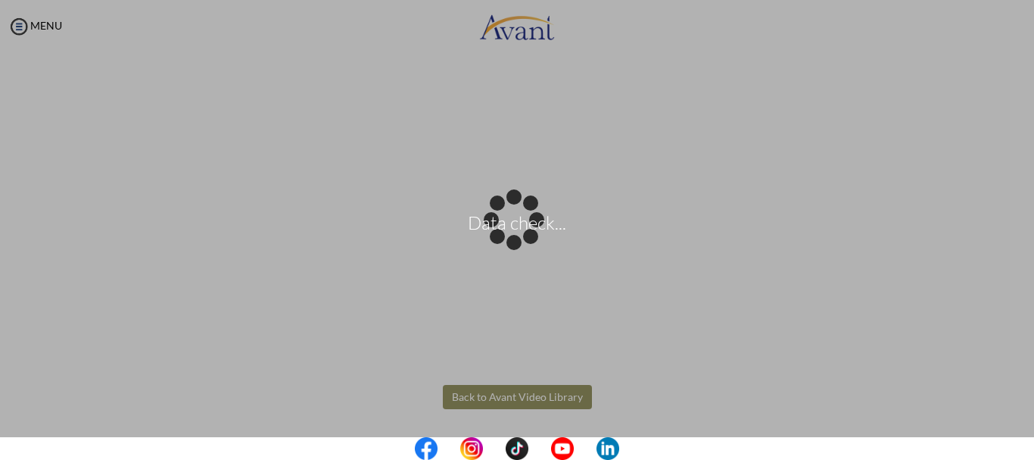
click at [507, 397] on body "Data check... Maintenance break. Please come back in 2 hours. MENU My Status Wh…" at bounding box center [517, 230] width 1034 height 460
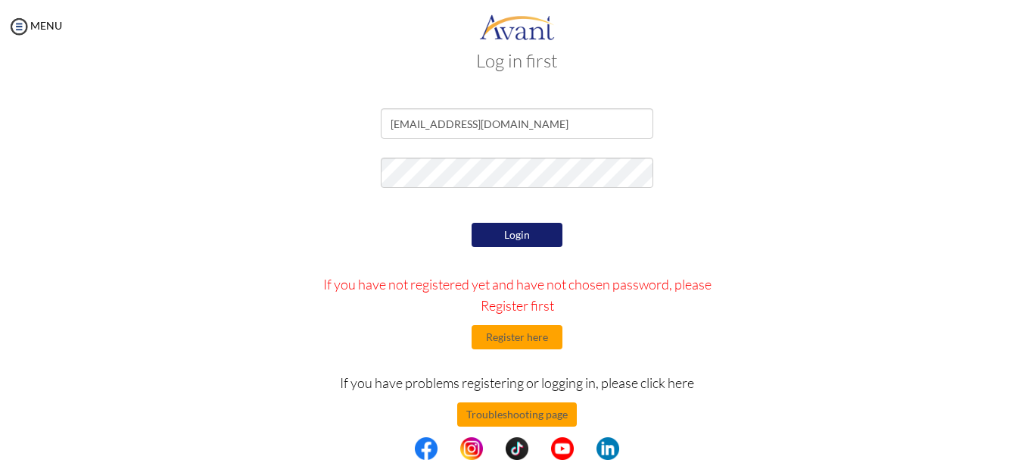
scroll to position [50, 0]
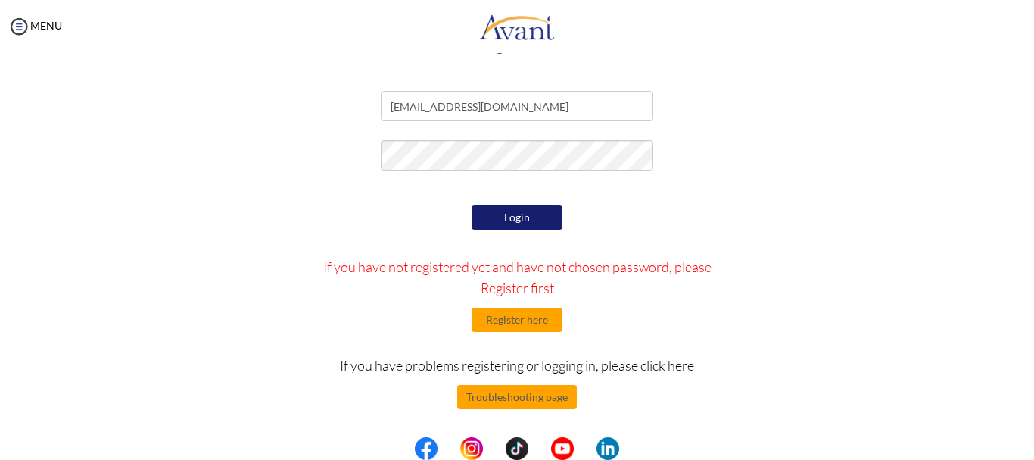
click at [507, 214] on button "Login" at bounding box center [517, 217] width 91 height 24
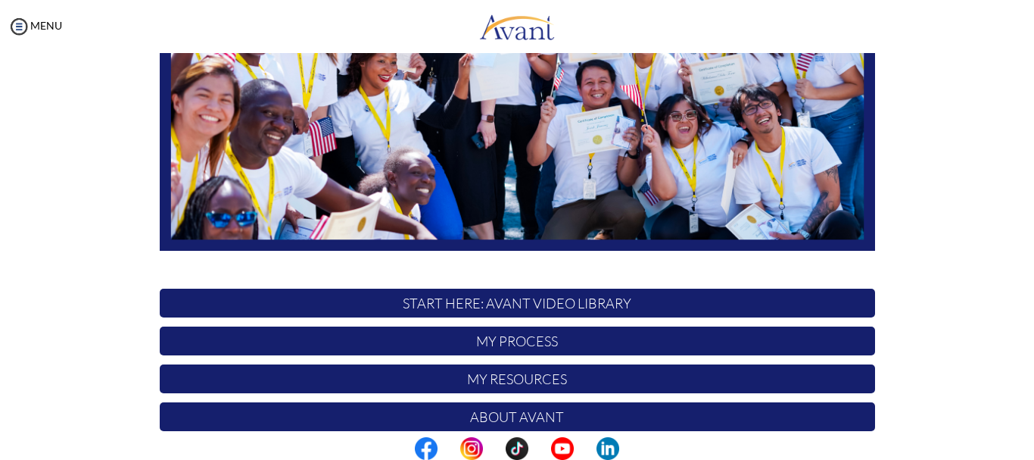
scroll to position [303, 0]
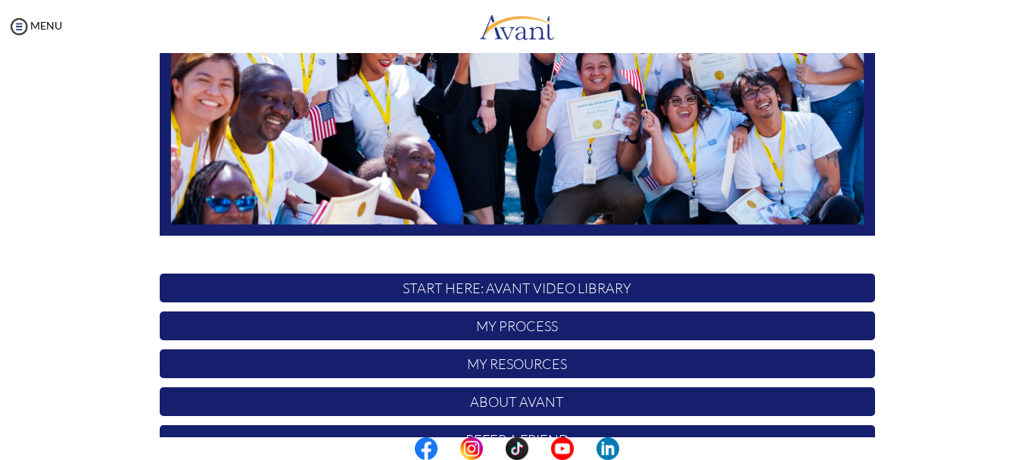
click at [522, 326] on p "My Process" at bounding box center [518, 325] width 716 height 29
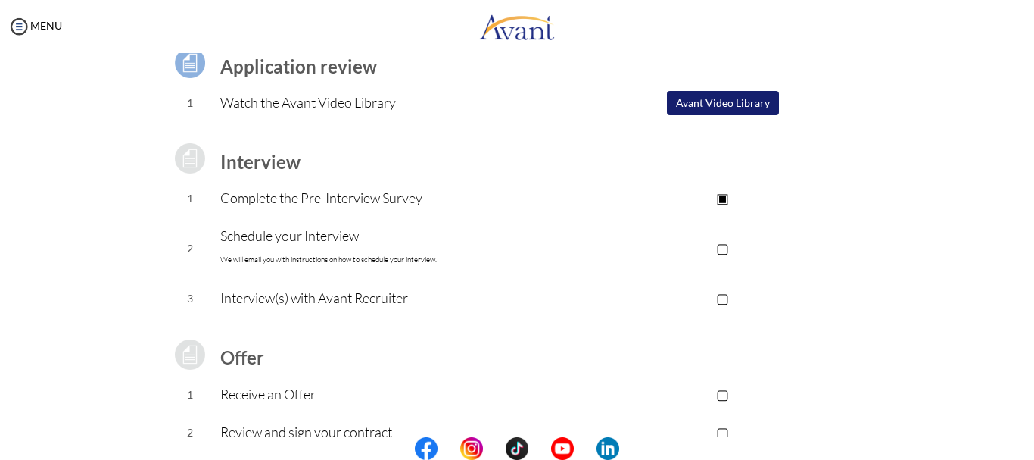
scroll to position [151, 0]
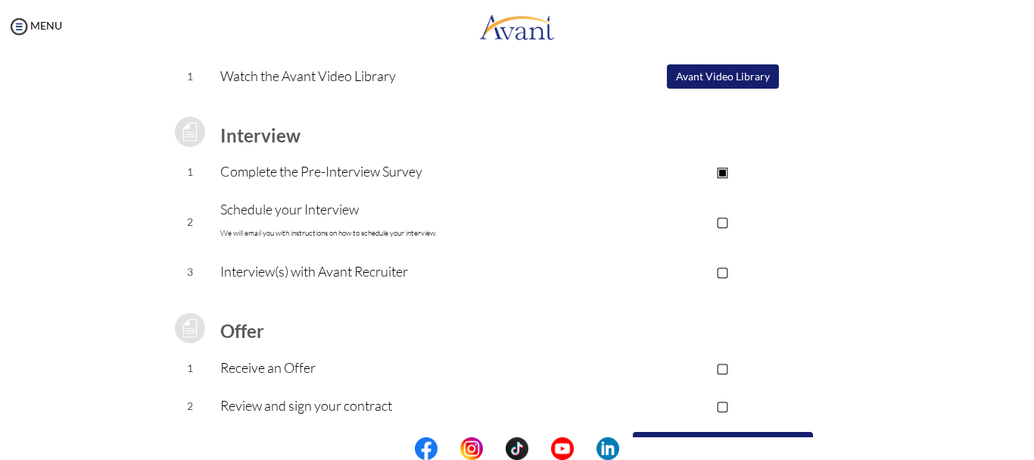
click at [301, 223] on p "Schedule your Interview We will email you with instructions on how to schedule …" at bounding box center [395, 220] width 351 height 45
click at [228, 216] on p "Schedule your Interview We will email you with instructions on how to schedule …" at bounding box center [395, 220] width 351 height 45
drag, startPoint x: 610, startPoint y: 232, endPoint x: 600, endPoint y: 232, distance: 9.8
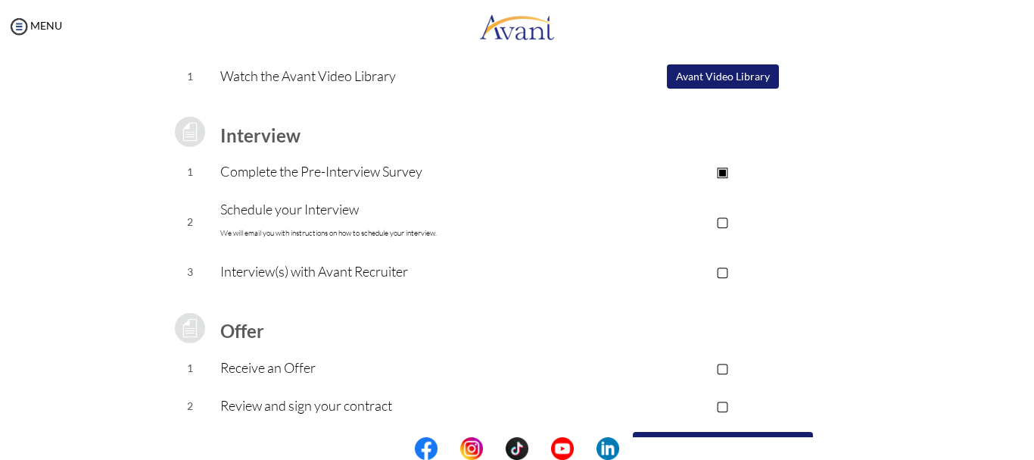
click at [607, 232] on td "▢" at bounding box center [723, 222] width 304 height 62
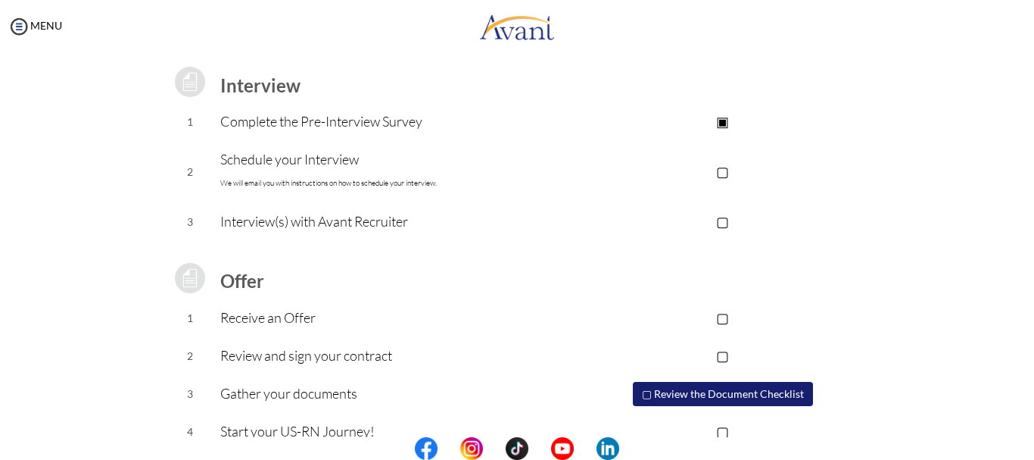
scroll to position [229, 0]
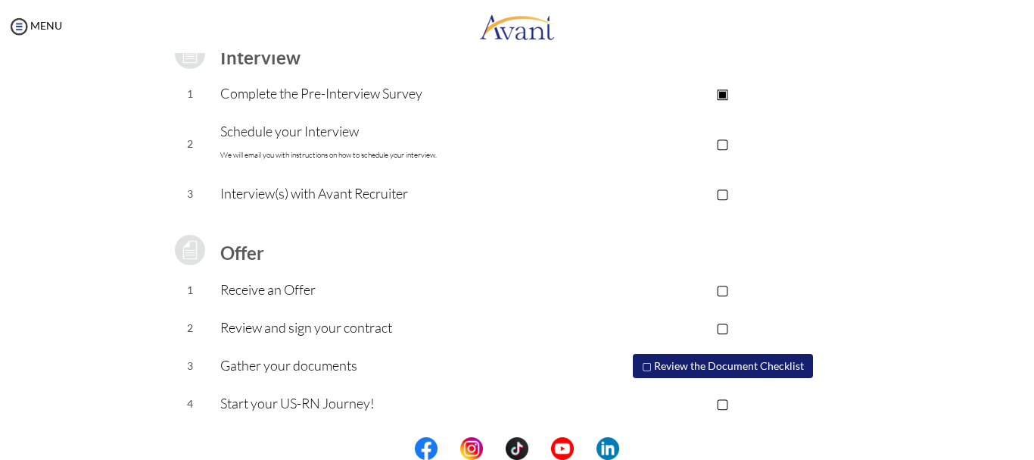
click at [728, 366] on button "▢ Review the Document Checklist" at bounding box center [723, 366] width 180 height 24
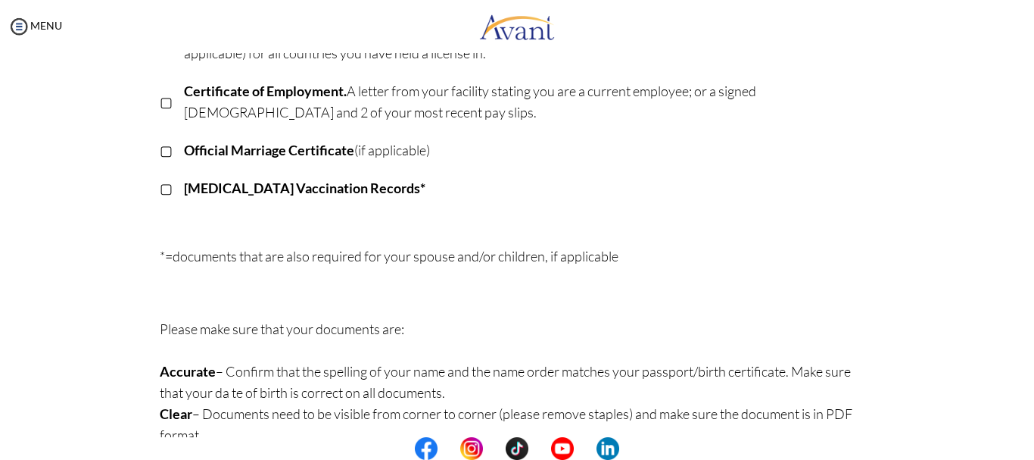
scroll to position [472, 0]
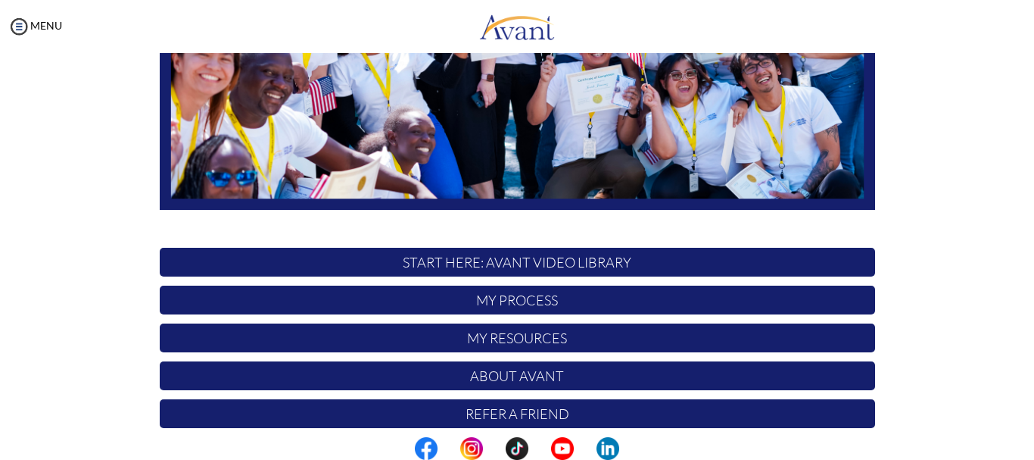
scroll to position [379, 0]
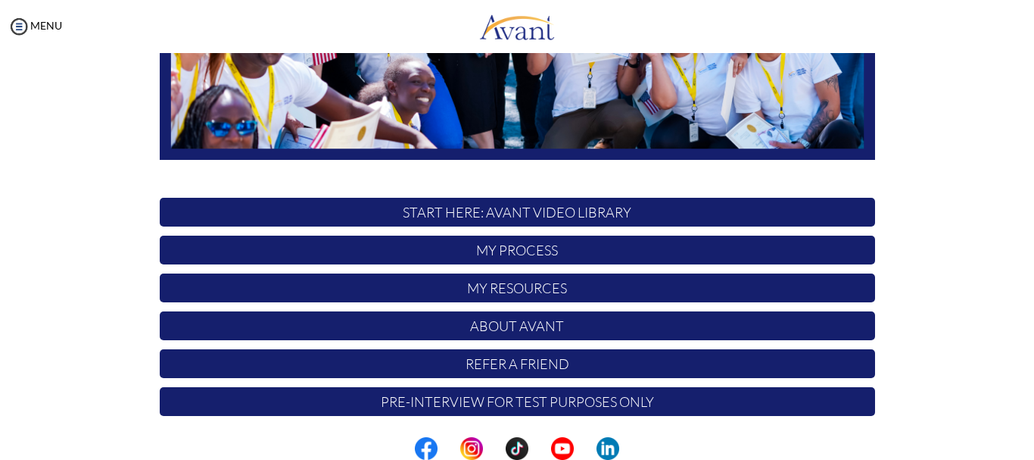
click at [502, 248] on p "My Process" at bounding box center [518, 249] width 716 height 29
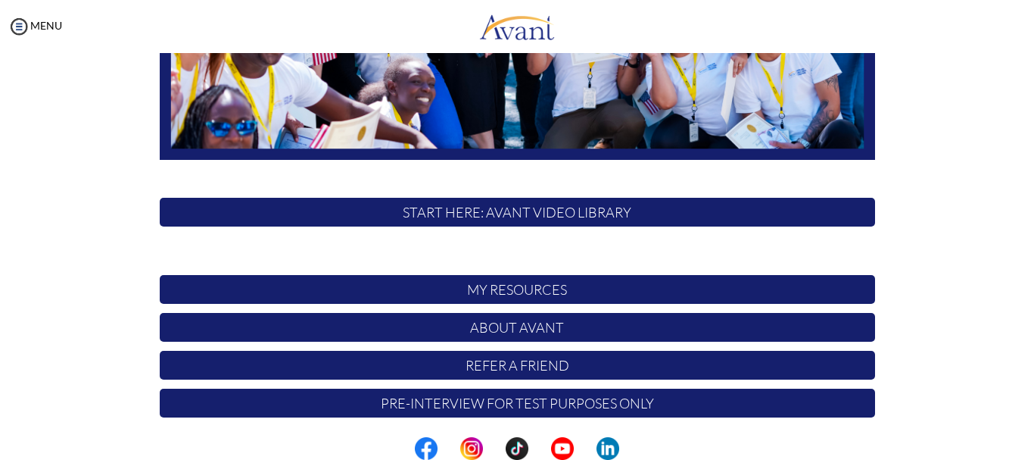
click at [502, 248] on p "My Process" at bounding box center [518, 250] width 716 height 30
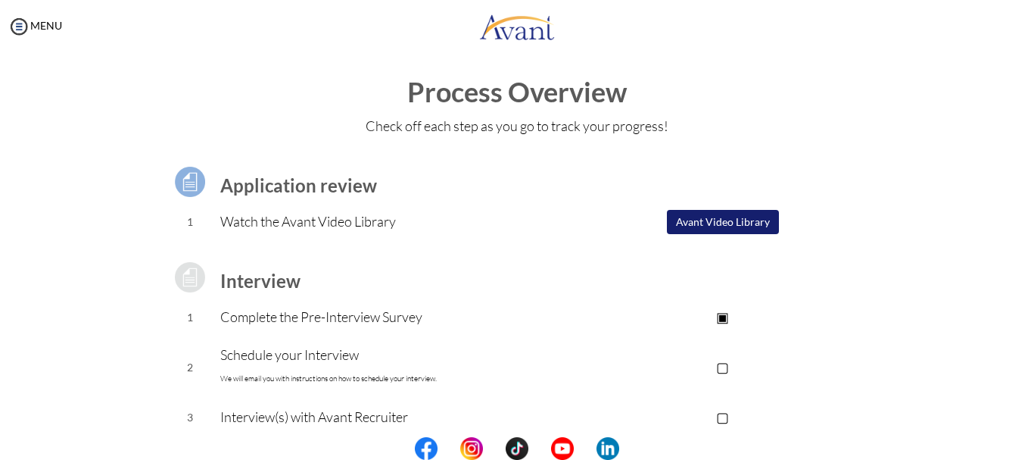
scroll to position [0, 0]
